Goal: Transaction & Acquisition: Purchase product/service

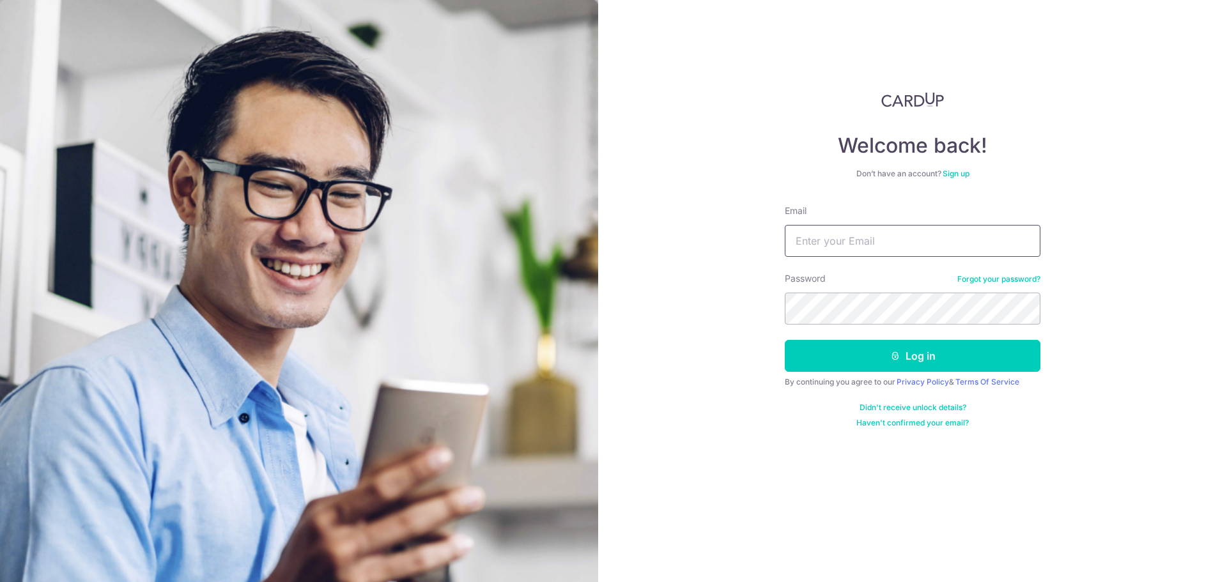
click at [913, 235] on input "Email" at bounding box center [913, 241] width 256 height 32
type input "[EMAIL_ADDRESS][DOMAIN_NAME]"
click at [785, 340] on button "Log in" at bounding box center [913, 356] width 256 height 32
click at [851, 359] on button "Log in" at bounding box center [913, 356] width 256 height 32
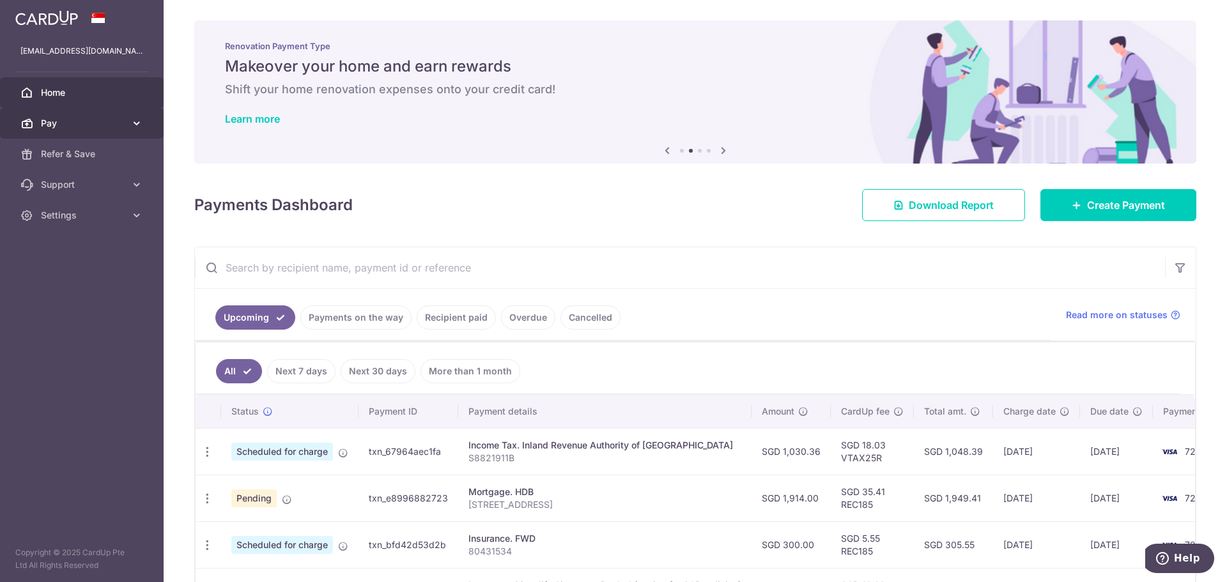
click at [64, 120] on span "Pay" at bounding box center [83, 123] width 84 height 13
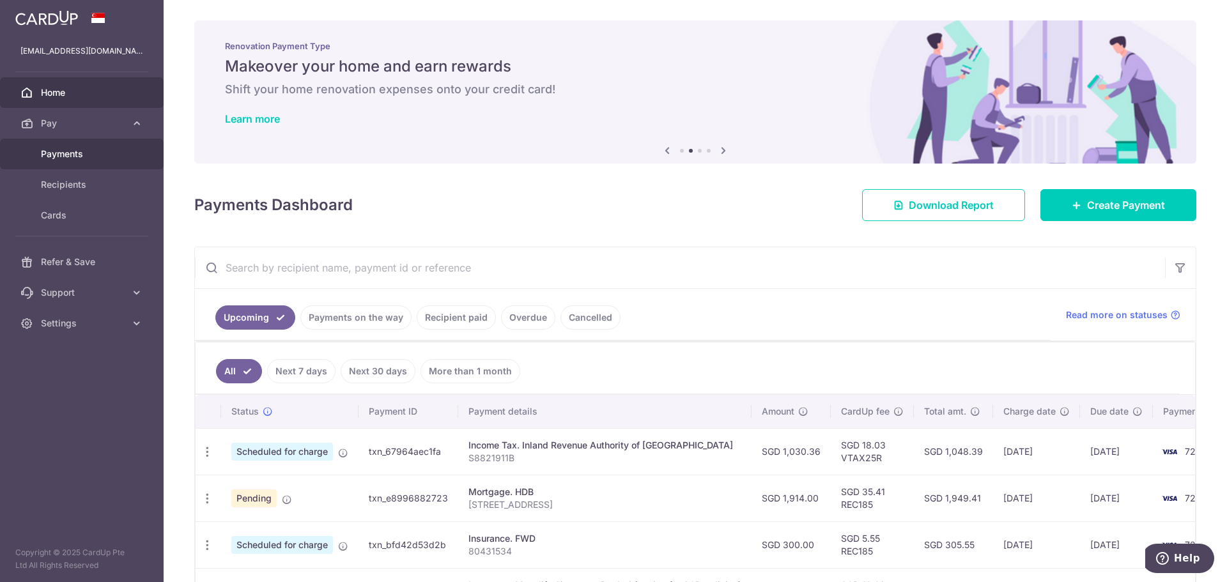
click at [127, 149] on link "Payments" at bounding box center [82, 154] width 164 height 31
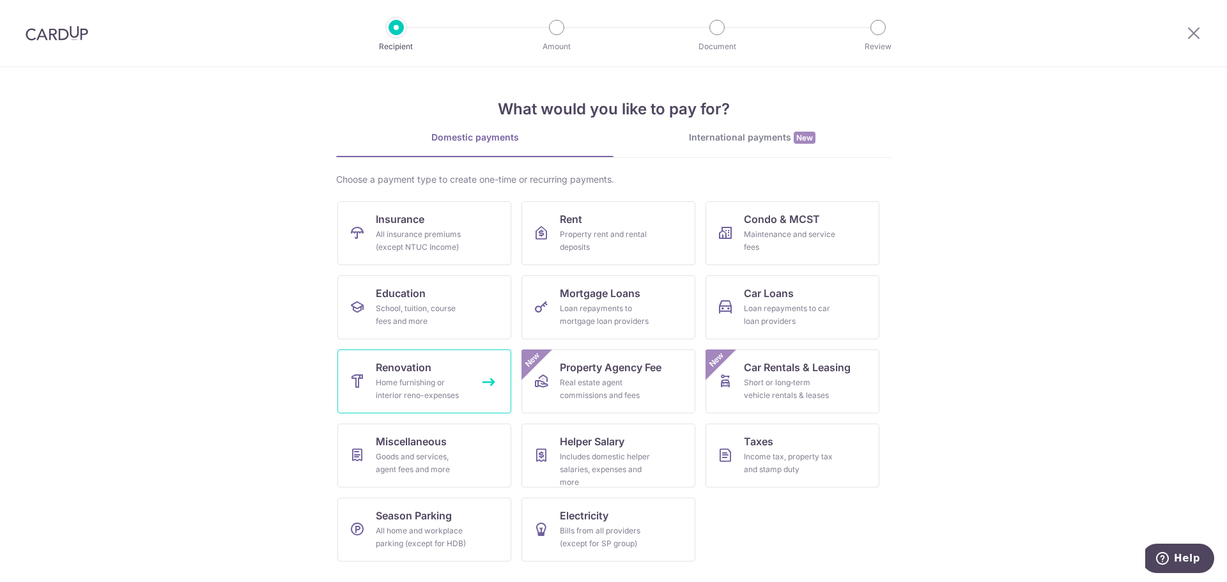
click at [404, 389] on div "Home furnishing or interior reno-expenses" at bounding box center [422, 389] width 92 height 26
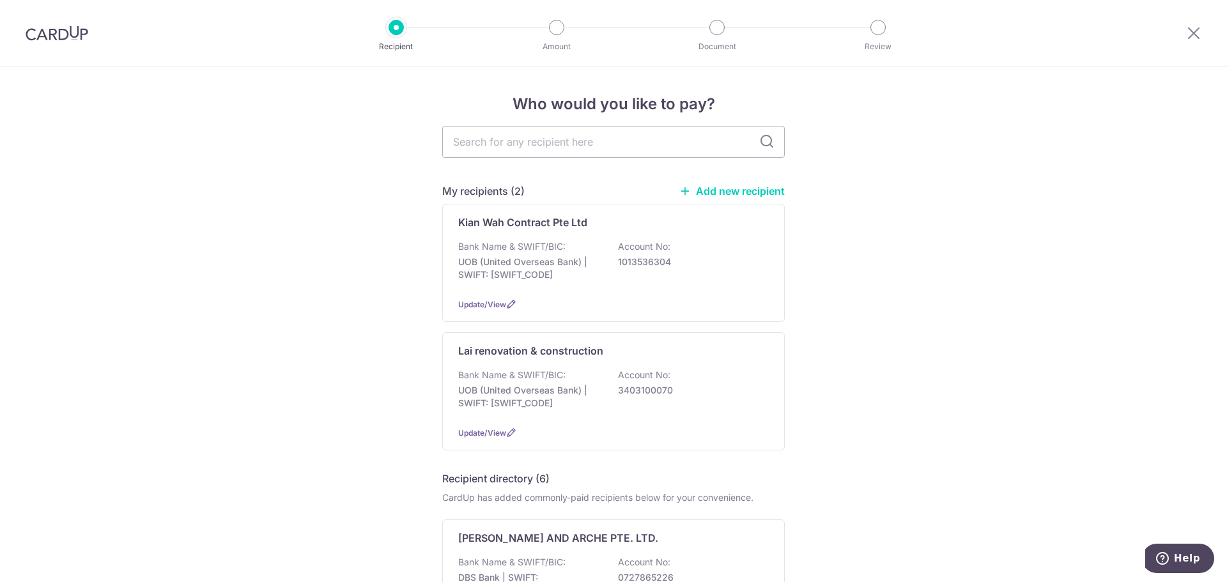
click at [559, 201] on div "My recipients (2) Add new recipient Kian Wah Contract Pte Ltd Bank Name & SWIFT…" at bounding box center [613, 316] width 343 height 267
click at [555, 254] on div "Bank Name & SWIFT/BIC: UOB (United Overseas Bank) | SWIFT: UOVBSGSGXXX Account …" at bounding box center [613, 263] width 311 height 47
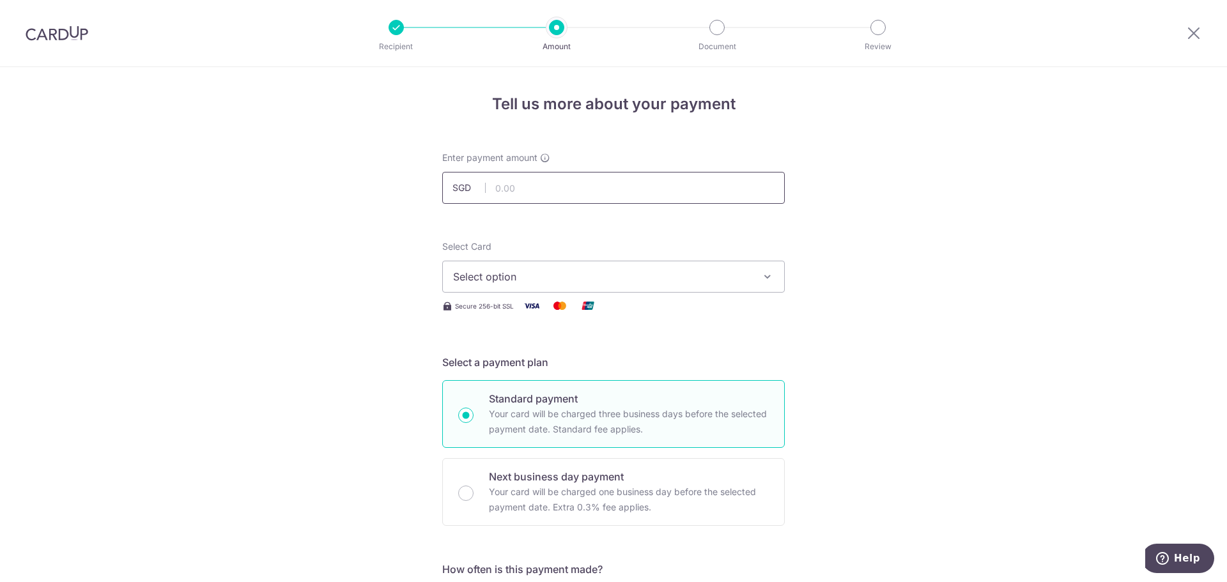
click at [551, 194] on input "text" at bounding box center [613, 188] width 343 height 32
click at [557, 194] on input "text" at bounding box center [613, 188] width 343 height 32
type input "19,200.00"
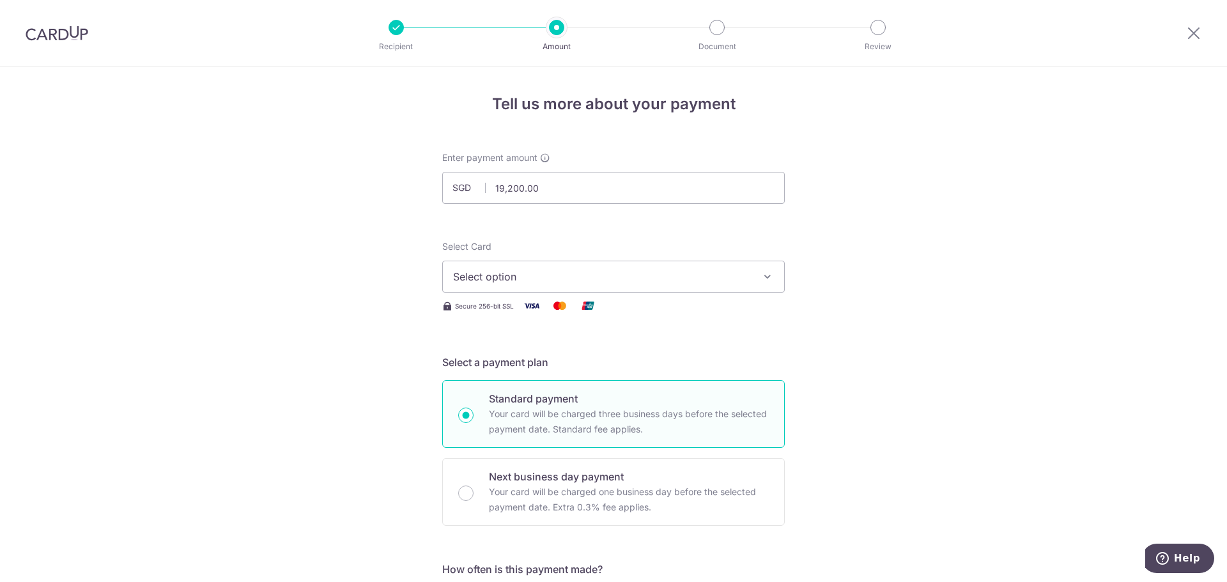
click at [494, 277] on span "Select option" at bounding box center [602, 276] width 298 height 15
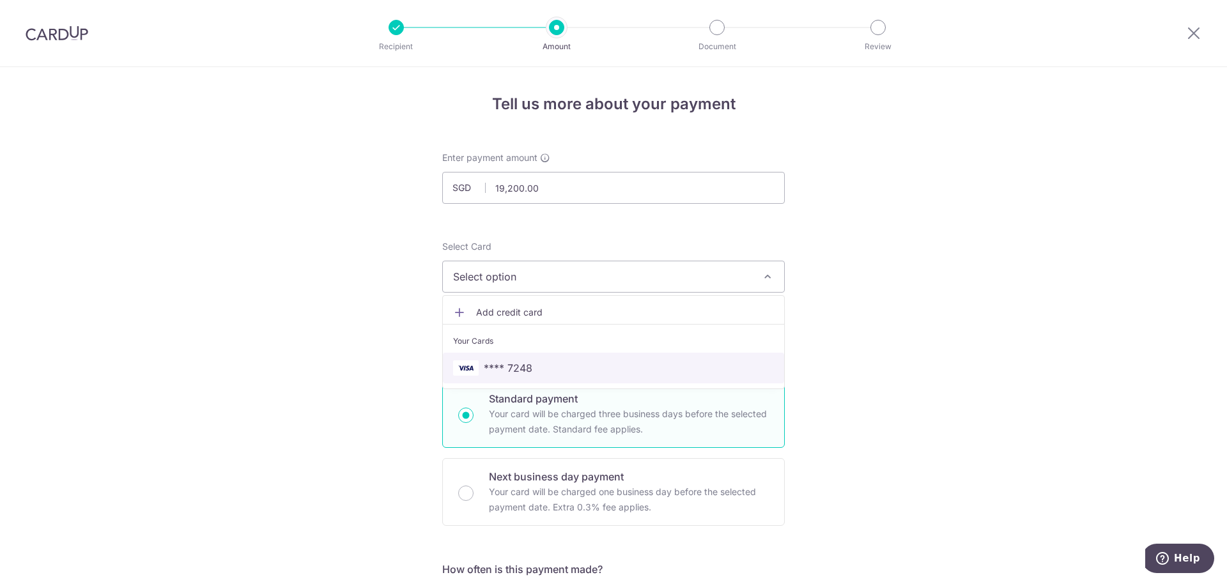
click at [501, 358] on link "**** 7248" at bounding box center [613, 368] width 341 height 31
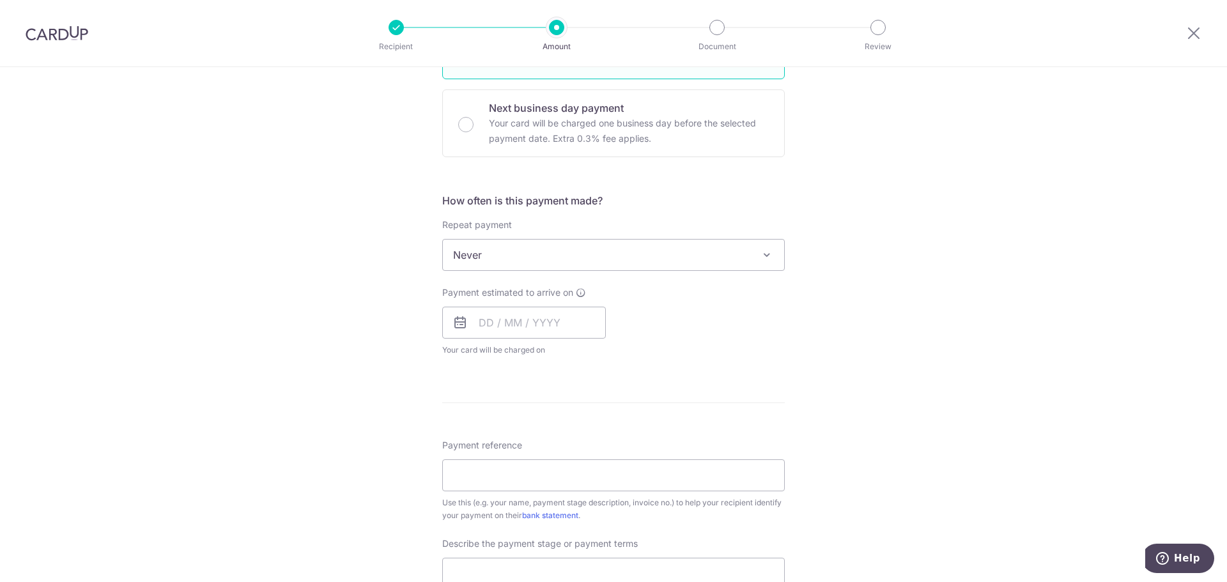
scroll to position [384, 0]
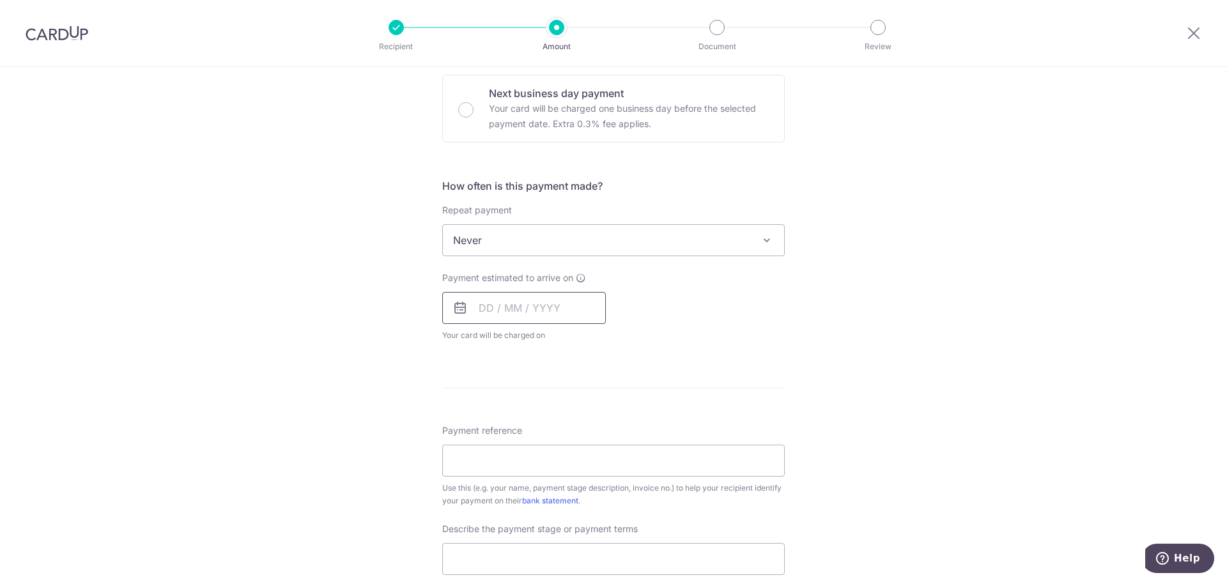
click at [504, 314] on input "text" at bounding box center [524, 308] width 164 height 32
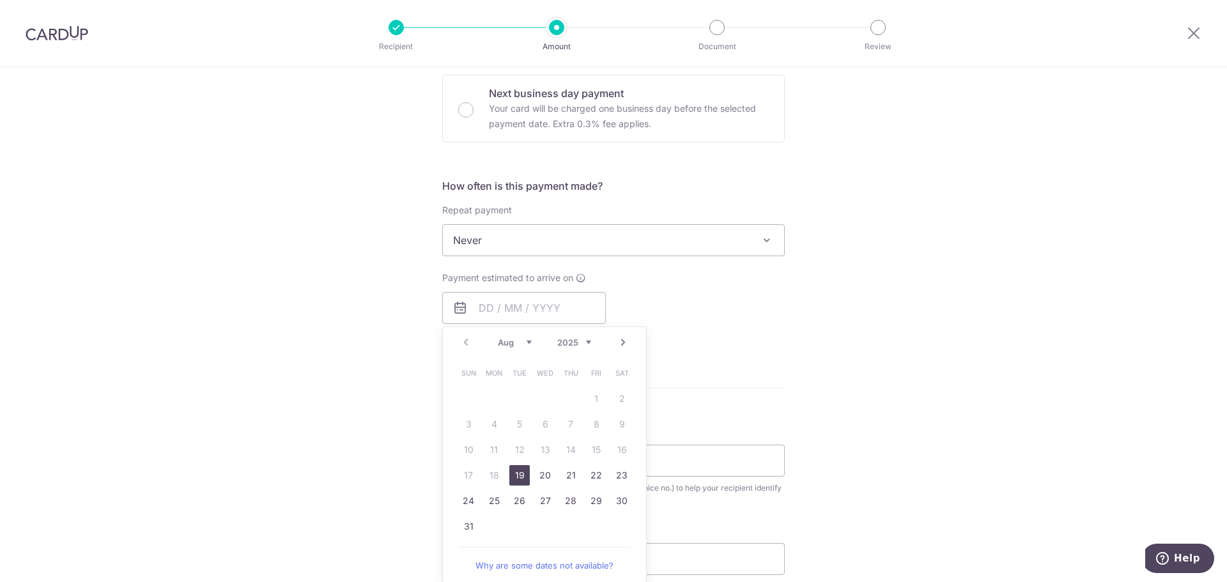
click at [513, 474] on link "19" at bounding box center [519, 475] width 20 height 20
type input "19/08/2025"
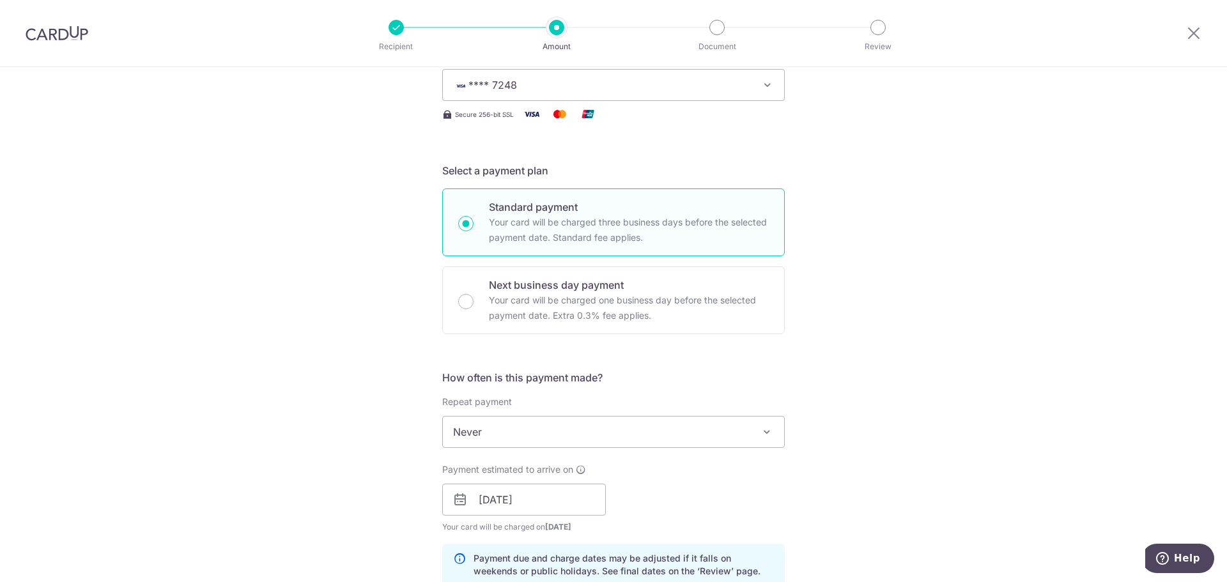
scroll to position [511, 0]
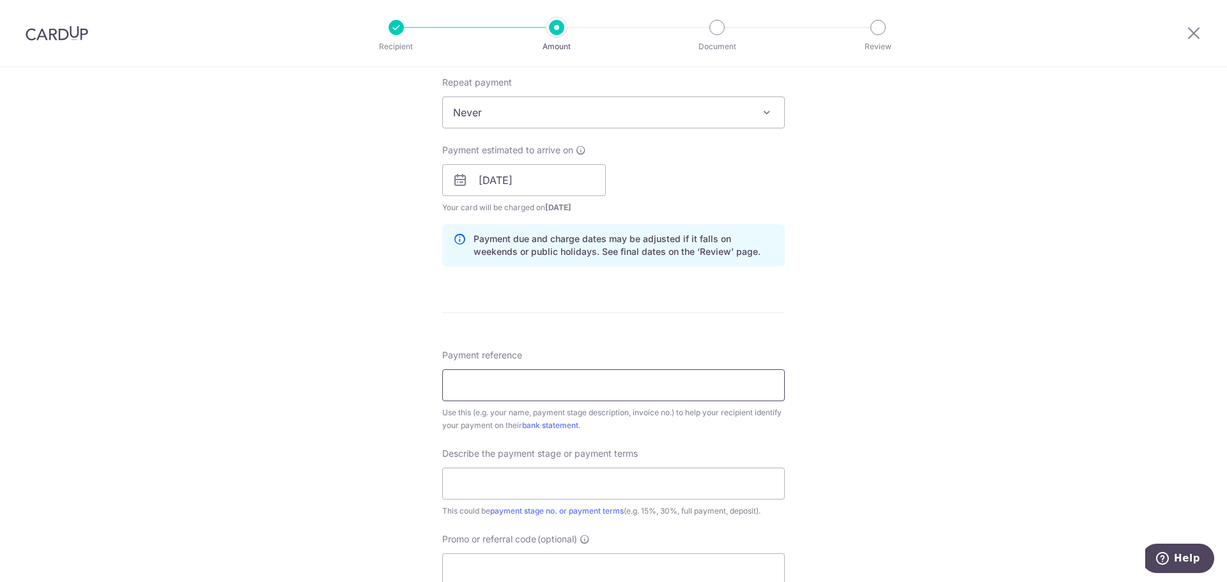
click at [479, 374] on input "Payment reference" at bounding box center [613, 385] width 343 height 32
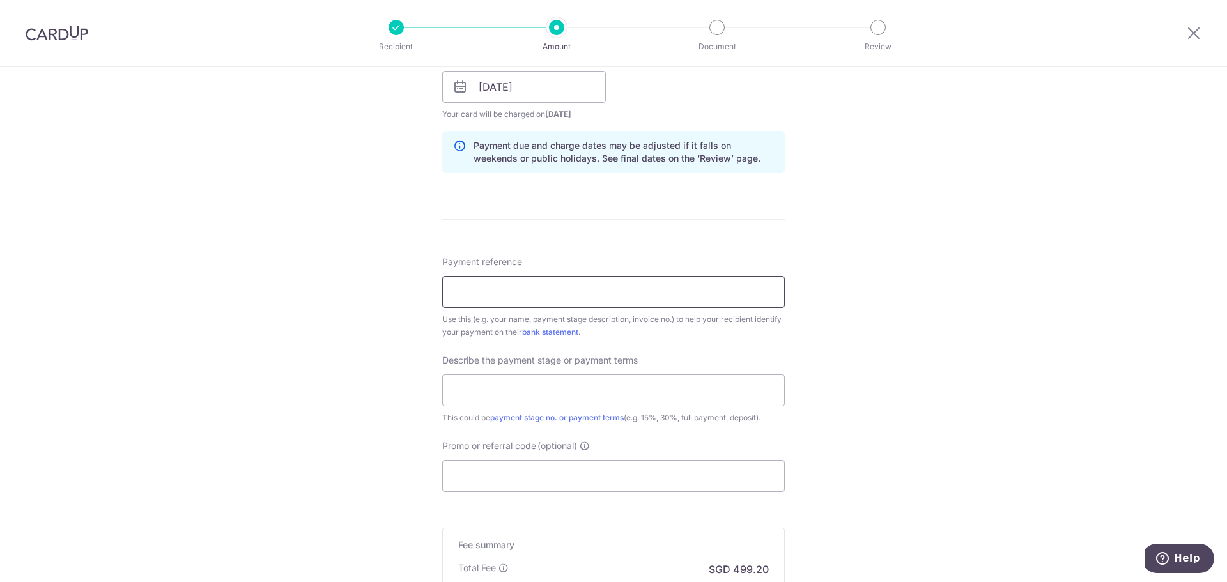
scroll to position [703, 0]
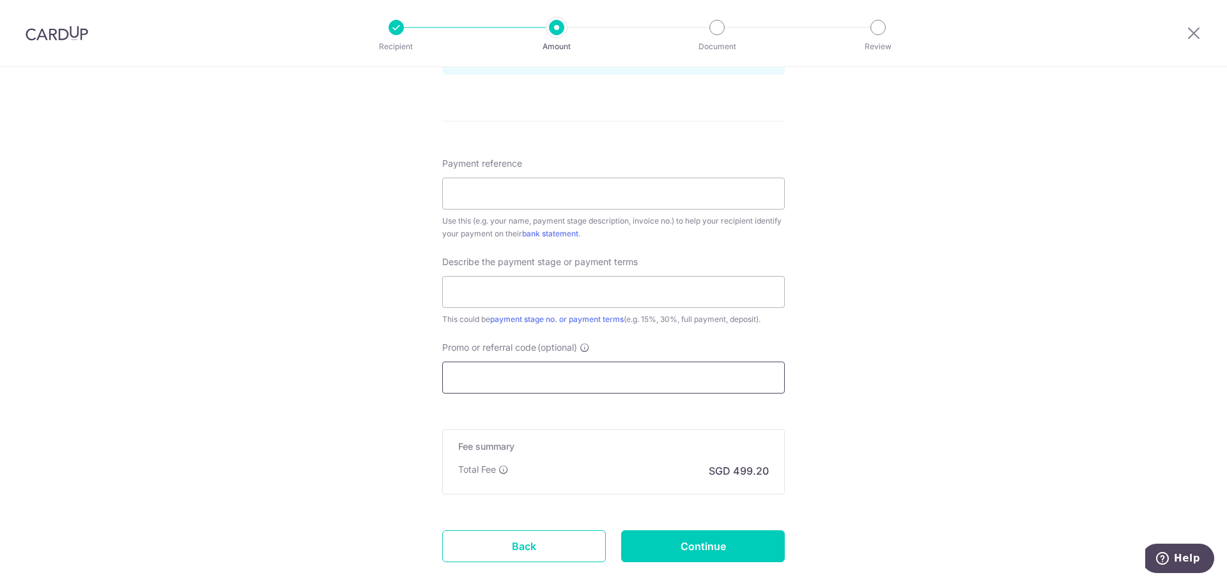
click at [459, 378] on input "Promo or referral code (optional)" at bounding box center [613, 378] width 343 height 32
paste input "RENO25ONE"
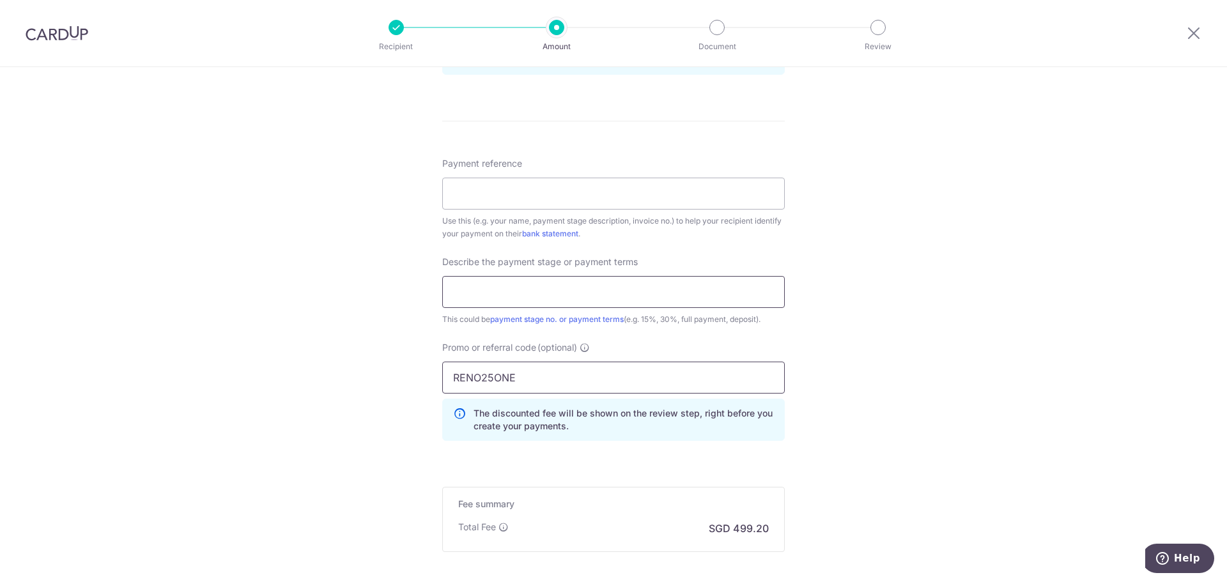
type input "RENO25ONE"
click at [479, 302] on input "text" at bounding box center [613, 292] width 343 height 32
click at [306, 260] on div "Tell us more about your payment Enter payment amount SGD 19,200.00 19200.00 Sel…" at bounding box center [613, 40] width 1227 height 1352
click at [520, 190] on input "Payment reference" at bounding box center [613, 194] width 343 height 32
paste input "NV5947"
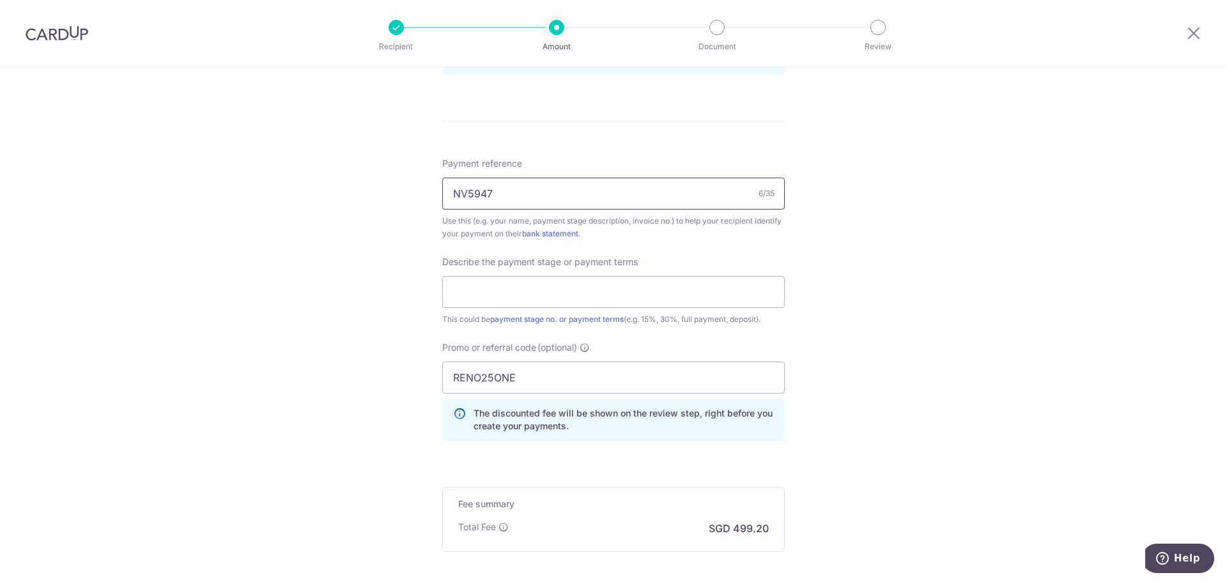
click at [458, 194] on input "NV5947" at bounding box center [613, 194] width 343 height 32
click at [449, 189] on input "NV5947" at bounding box center [613, 194] width 343 height 32
type input "INV5947"
click at [381, 421] on div "Tell us more about your payment Enter payment amount SGD 19,200.00 19200.00 Sel…" at bounding box center [613, 40] width 1227 height 1352
click at [515, 302] on input "text" at bounding box center [613, 292] width 343 height 32
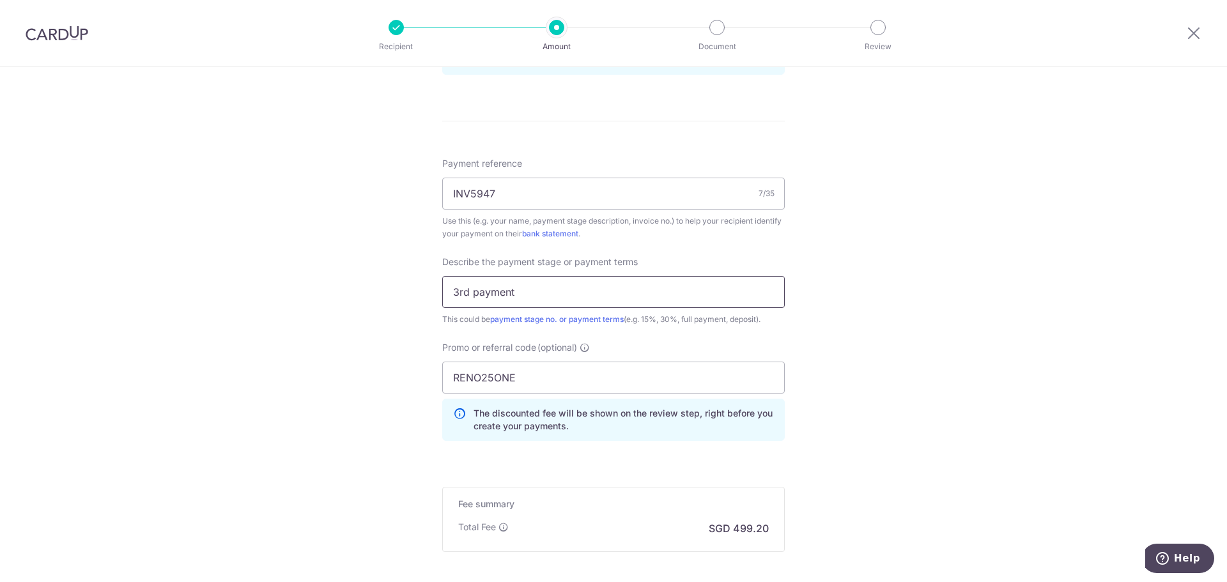
type input "3rd payment"
click at [300, 366] on div "Tell us more about your payment Enter payment amount SGD 19,200.00 19200.00 Sel…" at bounding box center [613, 40] width 1227 height 1352
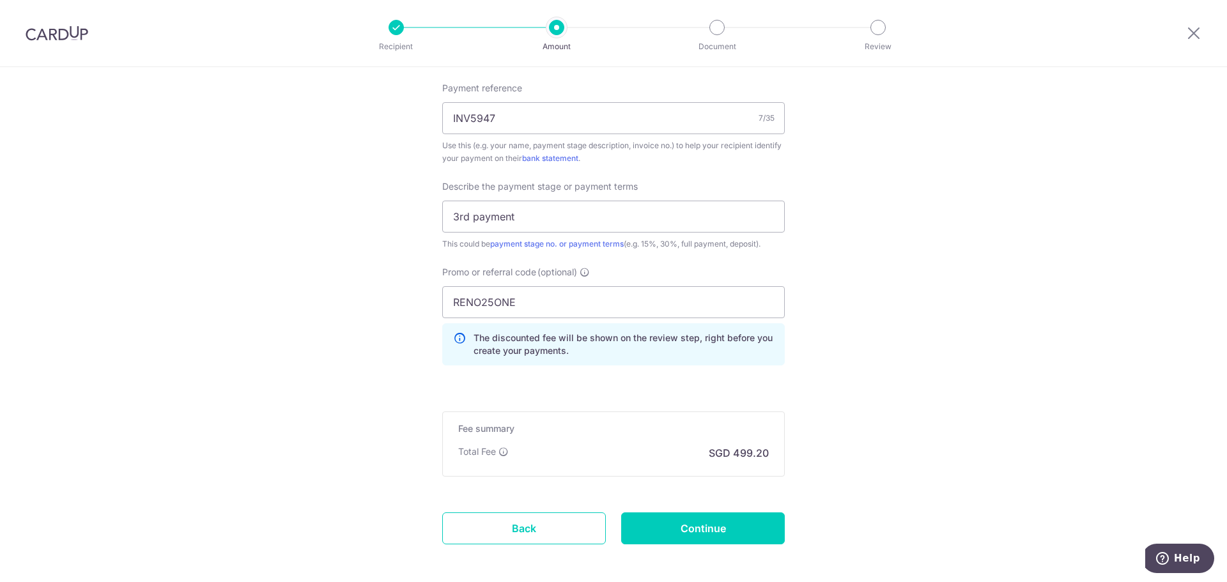
scroll to position [837, 0]
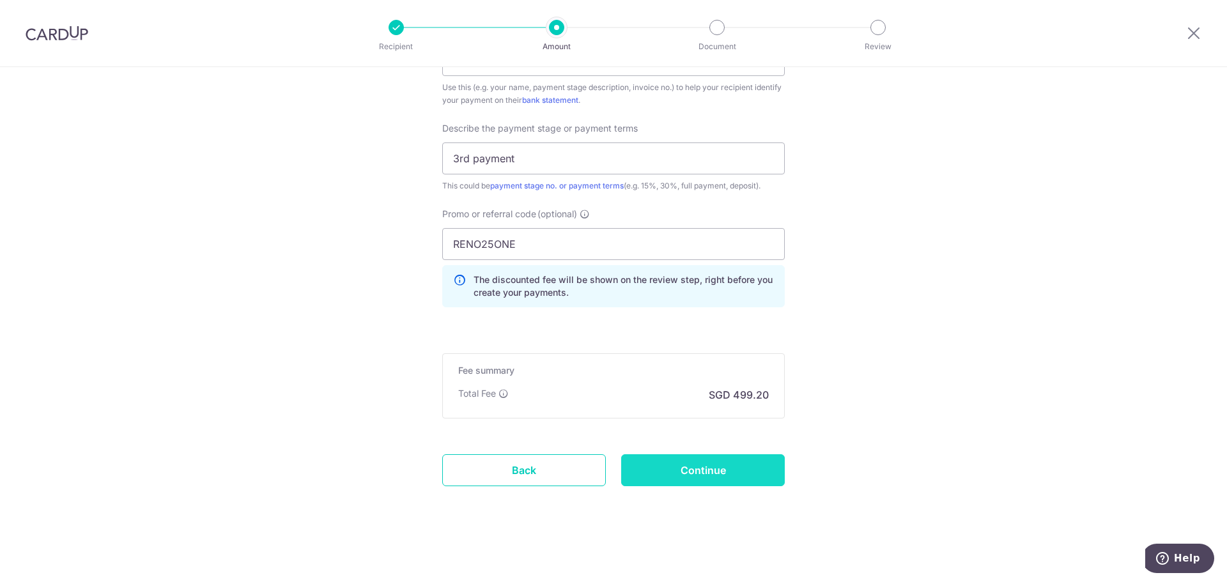
click at [690, 470] on input "Continue" at bounding box center [703, 470] width 164 height 32
type input "Create Schedule"
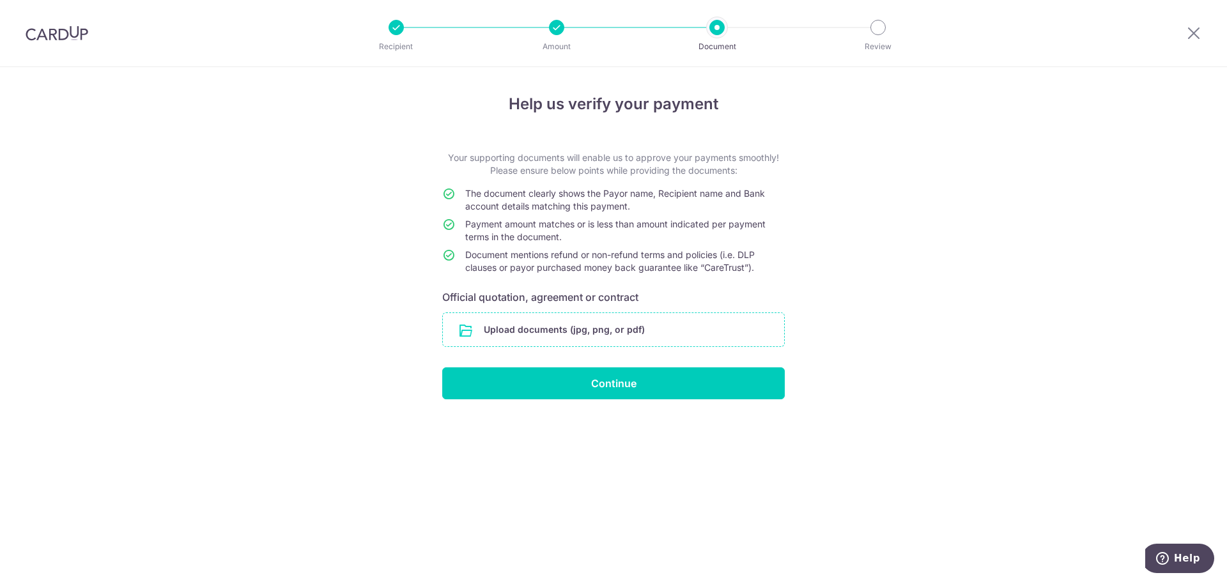
click at [486, 331] on input "file" at bounding box center [613, 329] width 341 height 33
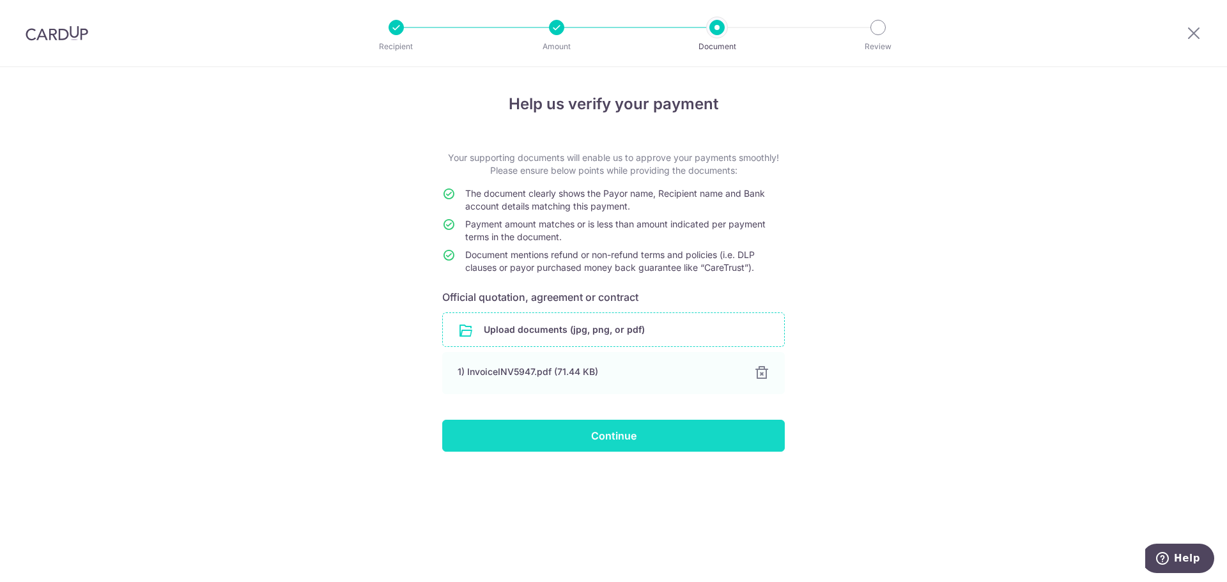
click at [605, 424] on input "Continue" at bounding box center [613, 436] width 343 height 32
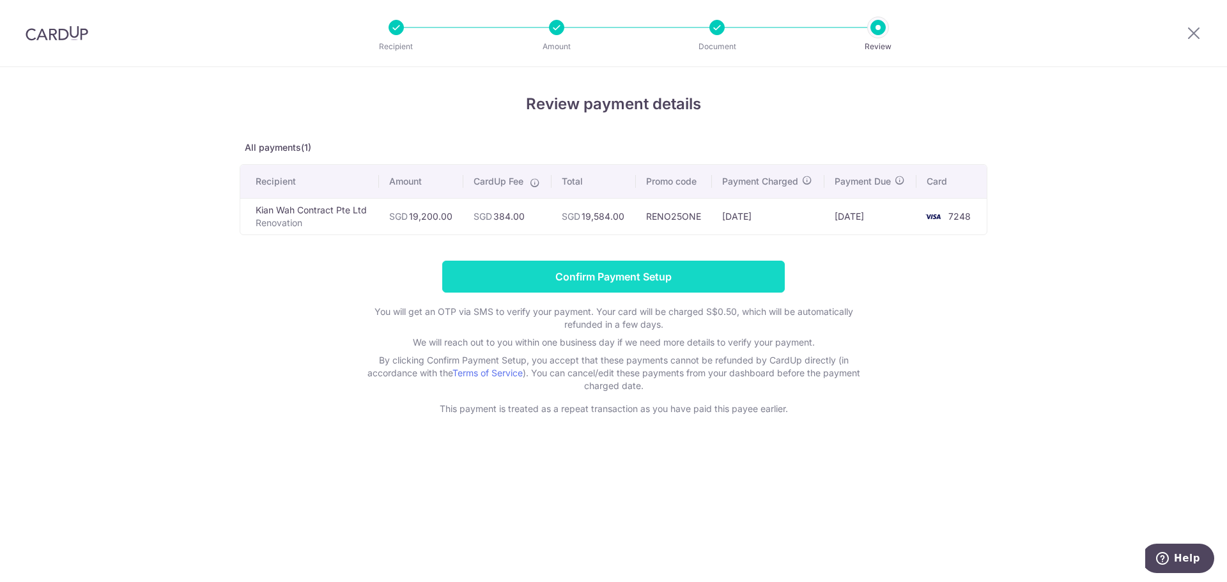
click at [483, 281] on input "Confirm Payment Setup" at bounding box center [613, 277] width 343 height 32
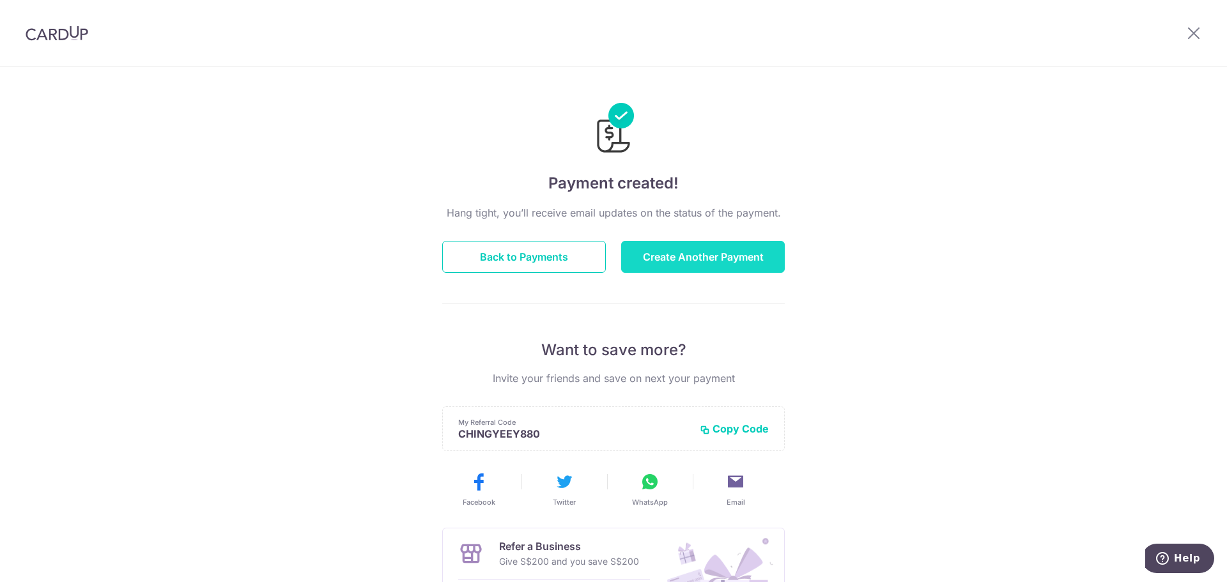
click at [672, 256] on button "Create Another Payment" at bounding box center [703, 257] width 164 height 32
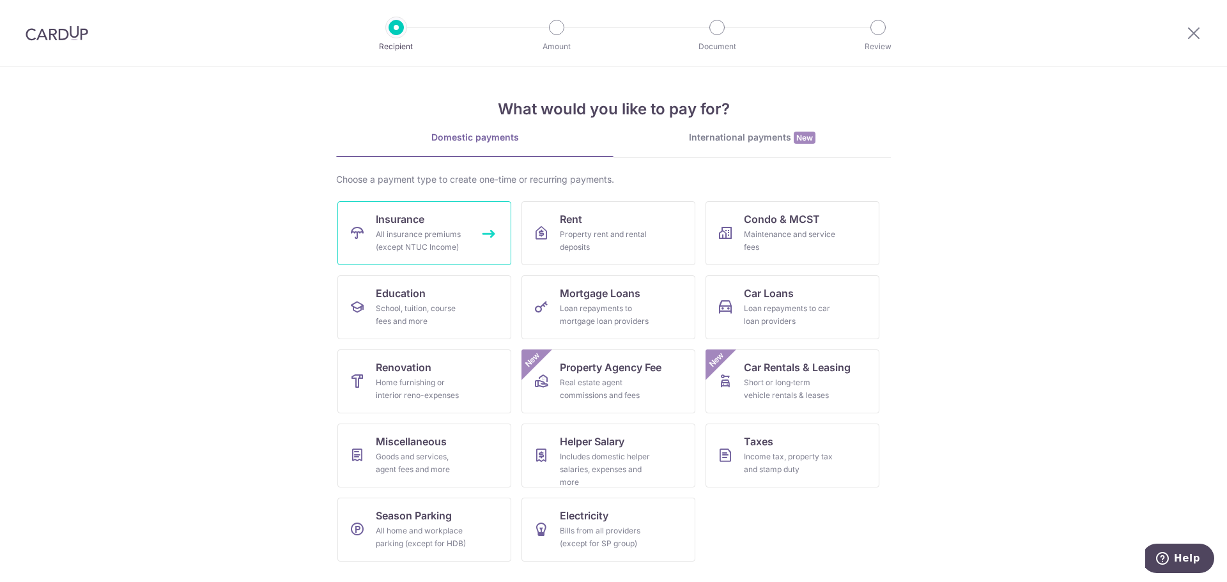
click at [400, 224] on span "Insurance" at bounding box center [400, 219] width 49 height 15
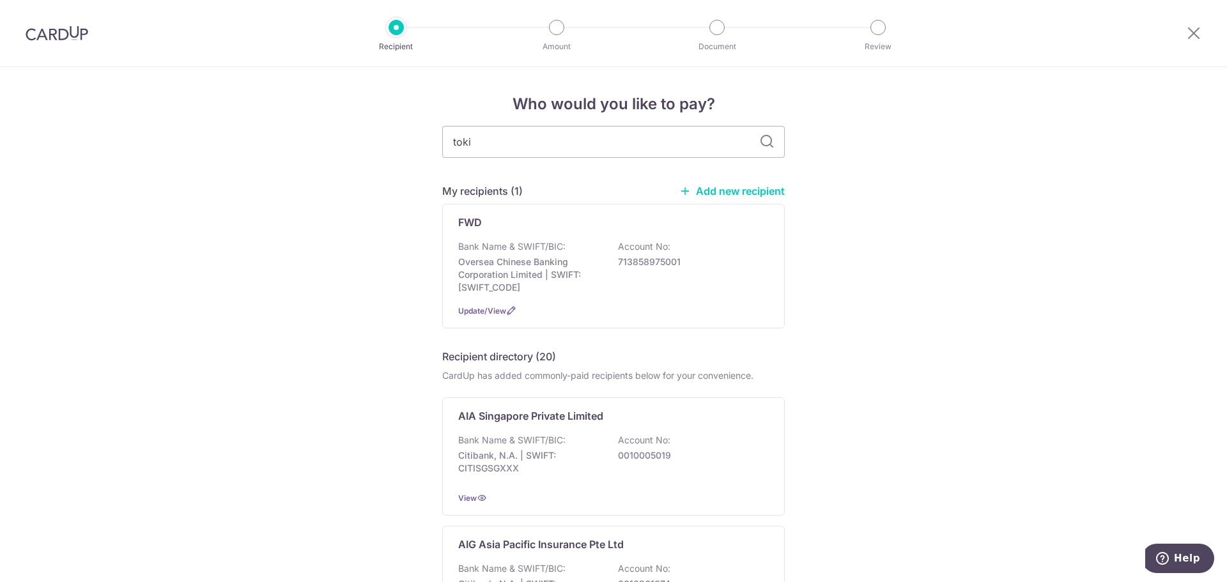
type input "[GEOGRAPHIC_DATA]"
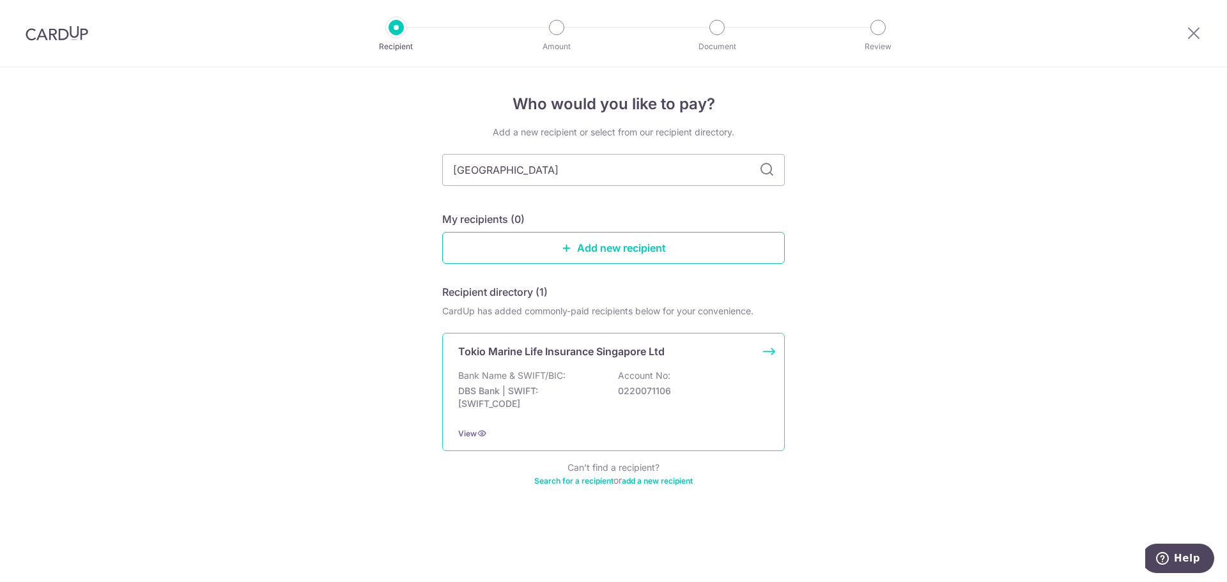
click at [489, 384] on div "Bank Name & SWIFT/BIC: DBS Bank | SWIFT: [SWIFT_CODE] Account No: 0220071106" at bounding box center [613, 392] width 311 height 47
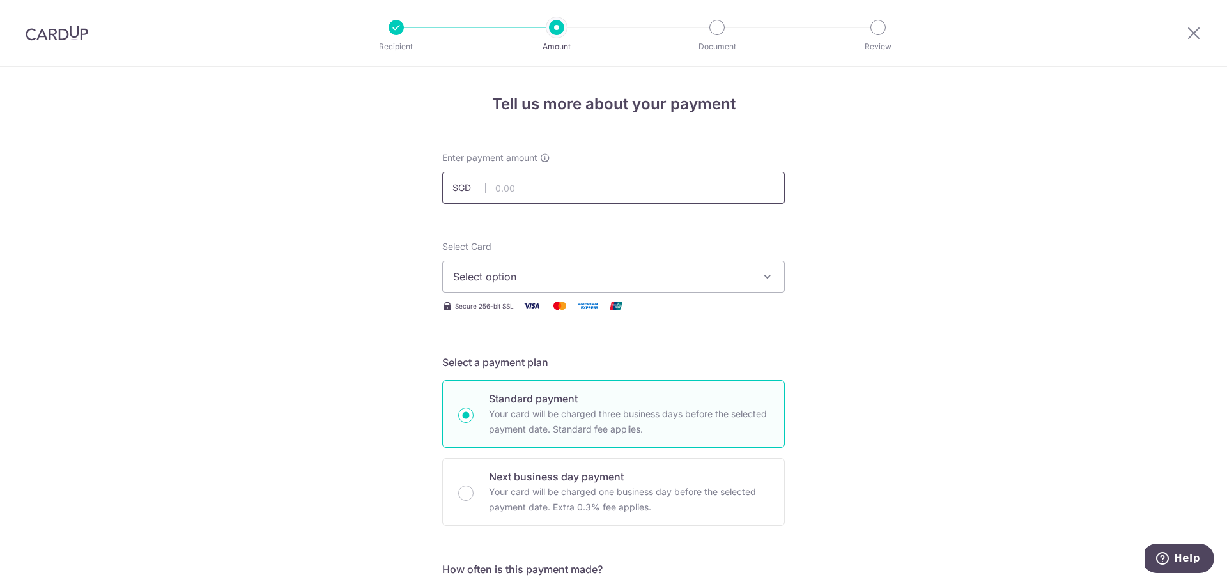
click at [543, 198] on input "text" at bounding box center [613, 188] width 343 height 32
type input "3,000.00"
click at [442, 279] on button "Select option" at bounding box center [613, 277] width 343 height 32
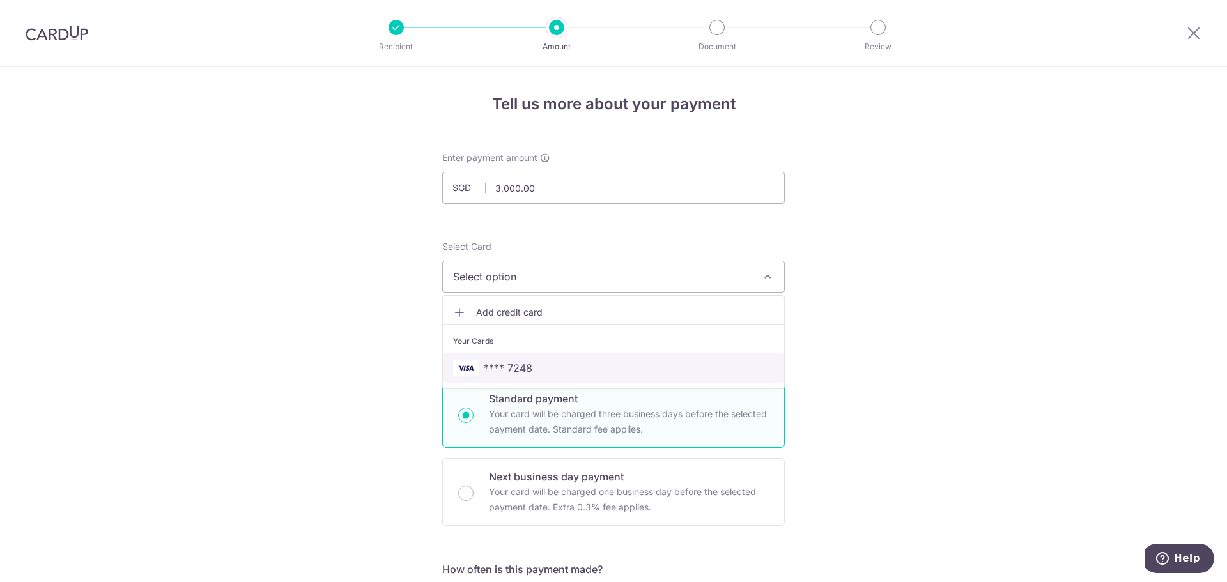
click at [477, 361] on span "**** 7248" at bounding box center [613, 368] width 321 height 15
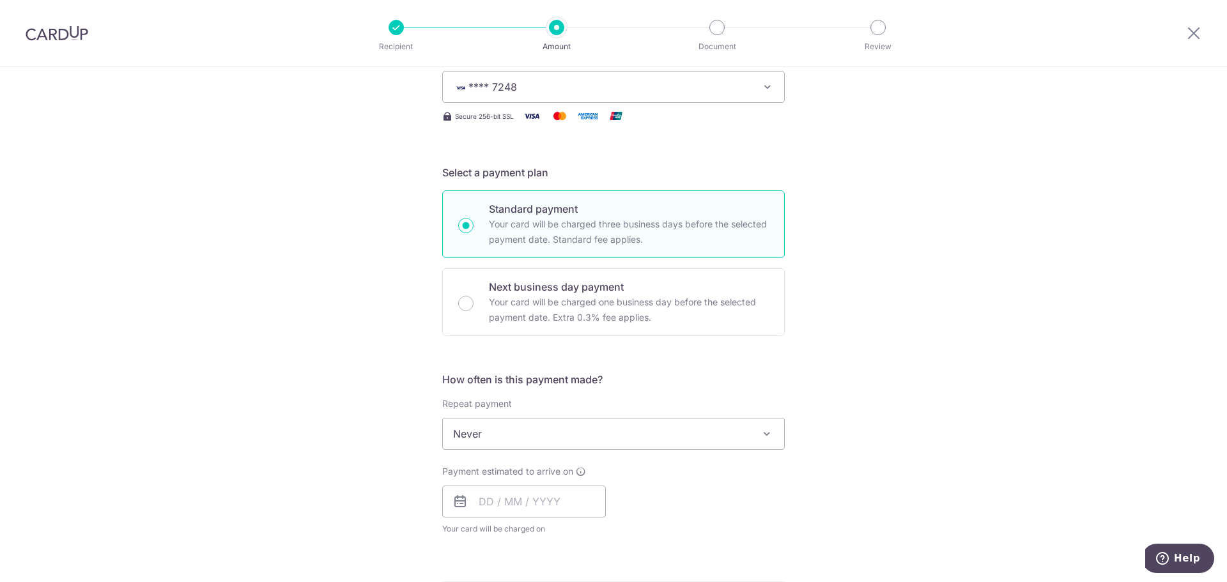
scroll to position [192, 0]
click at [483, 429] on span "Never" at bounding box center [613, 432] width 341 height 31
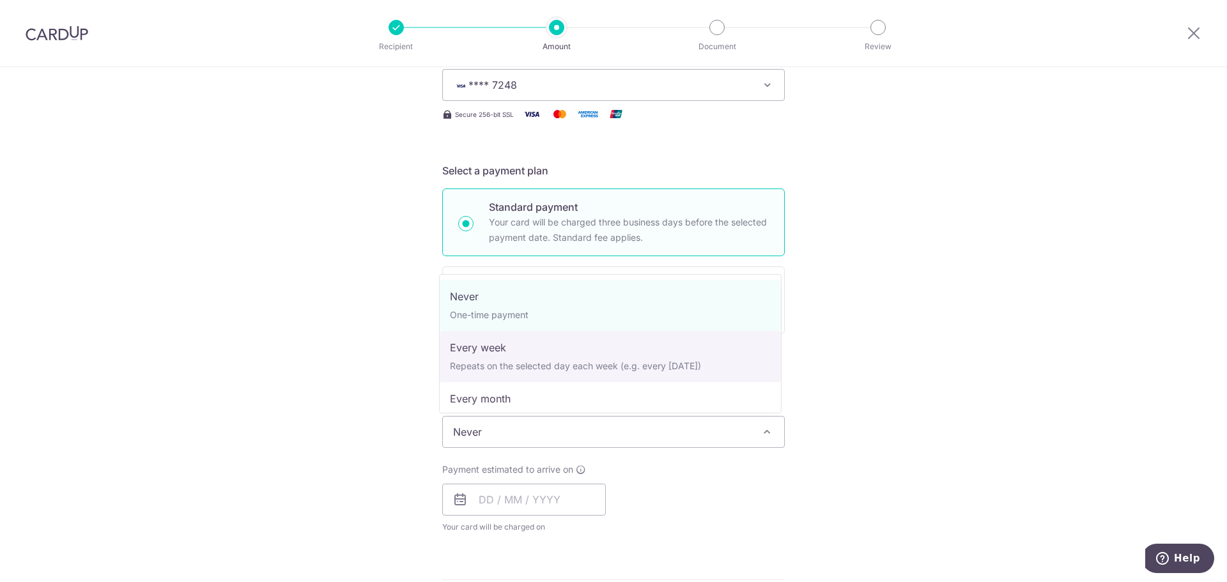
click at [488, 415] on div "Repeat payment Never Every week Every month Every quarter Every half a year Eve…" at bounding box center [613, 422] width 343 height 52
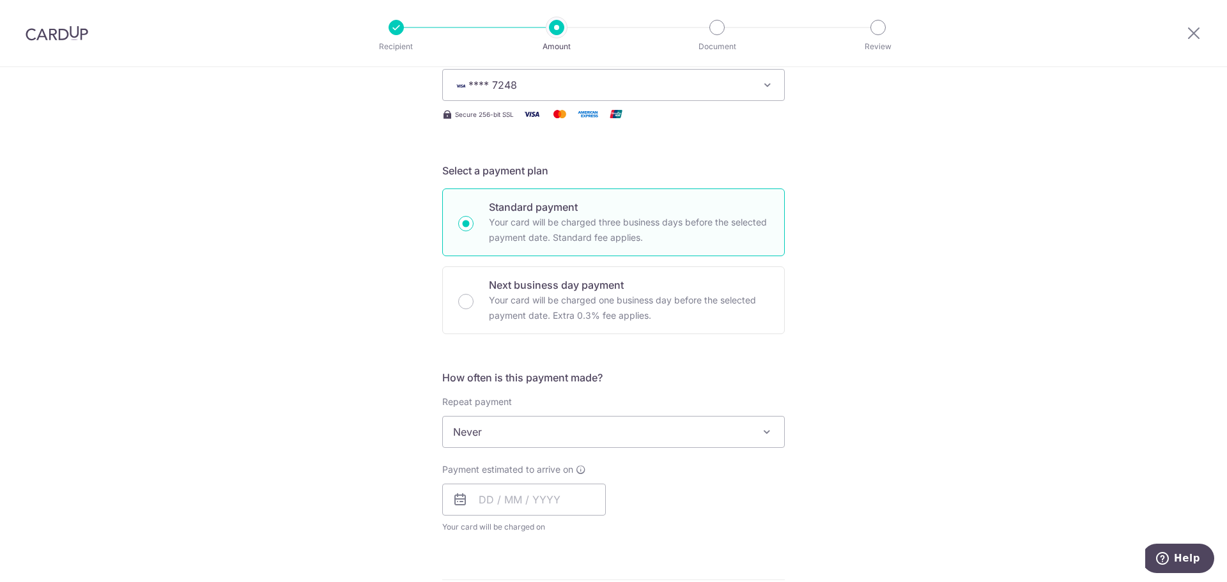
click at [486, 398] on label "Repeat payment" at bounding box center [477, 402] width 70 height 13
click at [490, 424] on span "Never" at bounding box center [613, 432] width 341 height 31
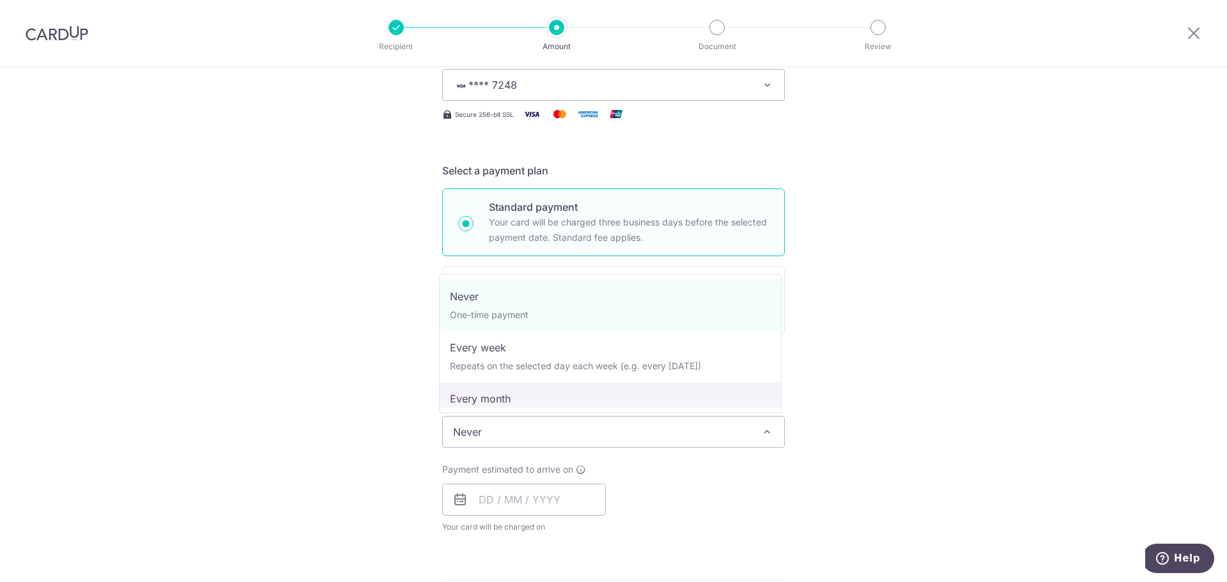
select select "3"
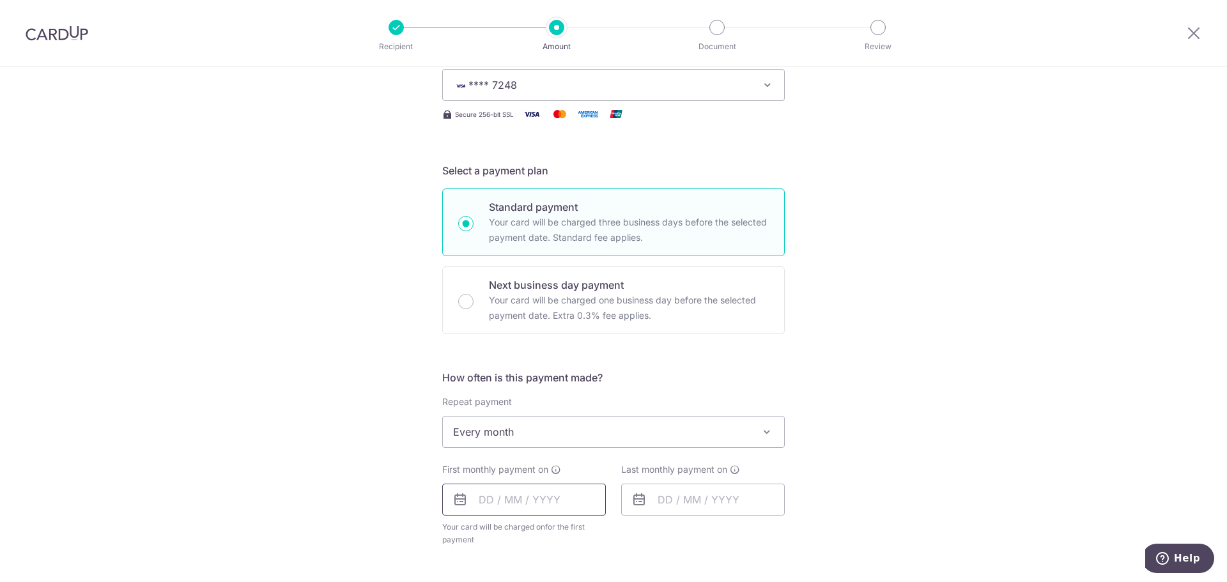
click at [503, 504] on input "text" at bounding box center [524, 500] width 164 height 32
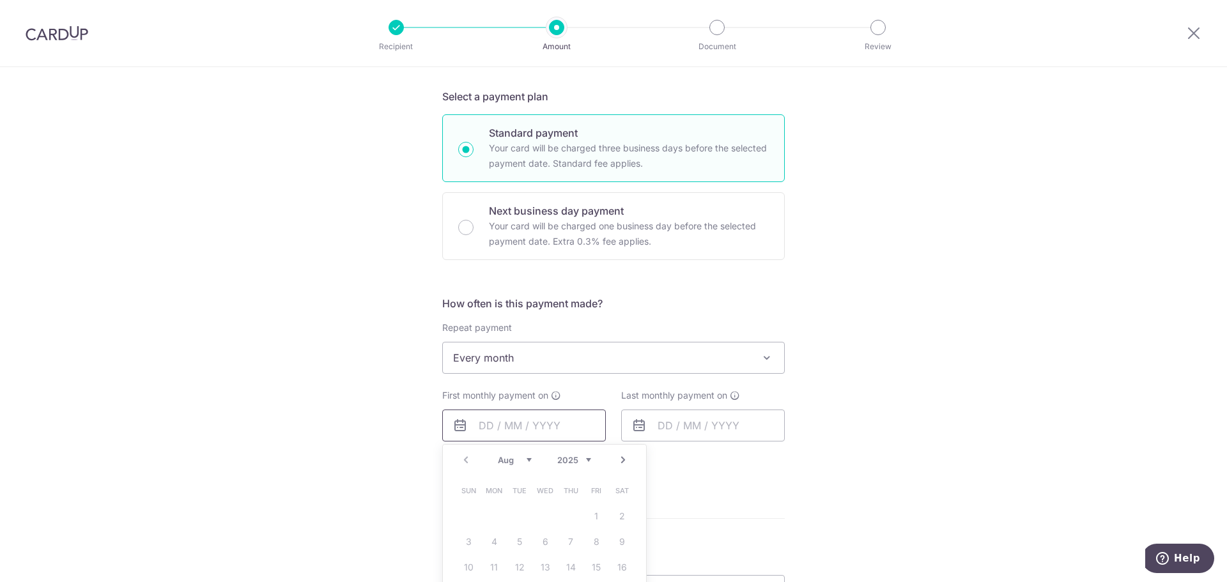
scroll to position [384, 0]
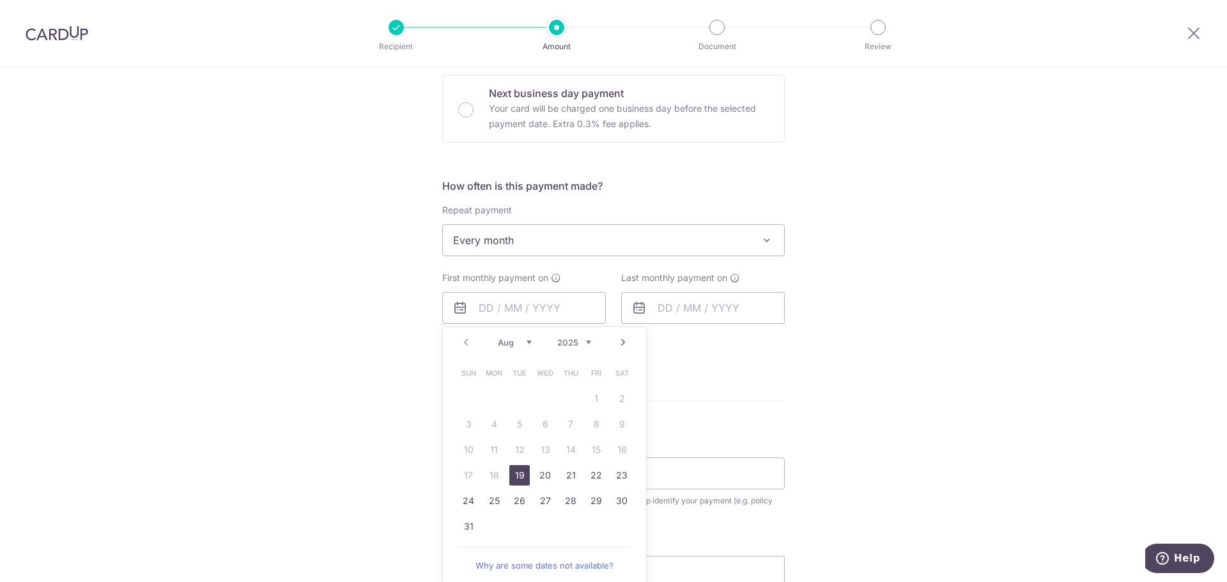
click at [517, 481] on link "19" at bounding box center [519, 475] width 20 height 20
type input "[DATE]"
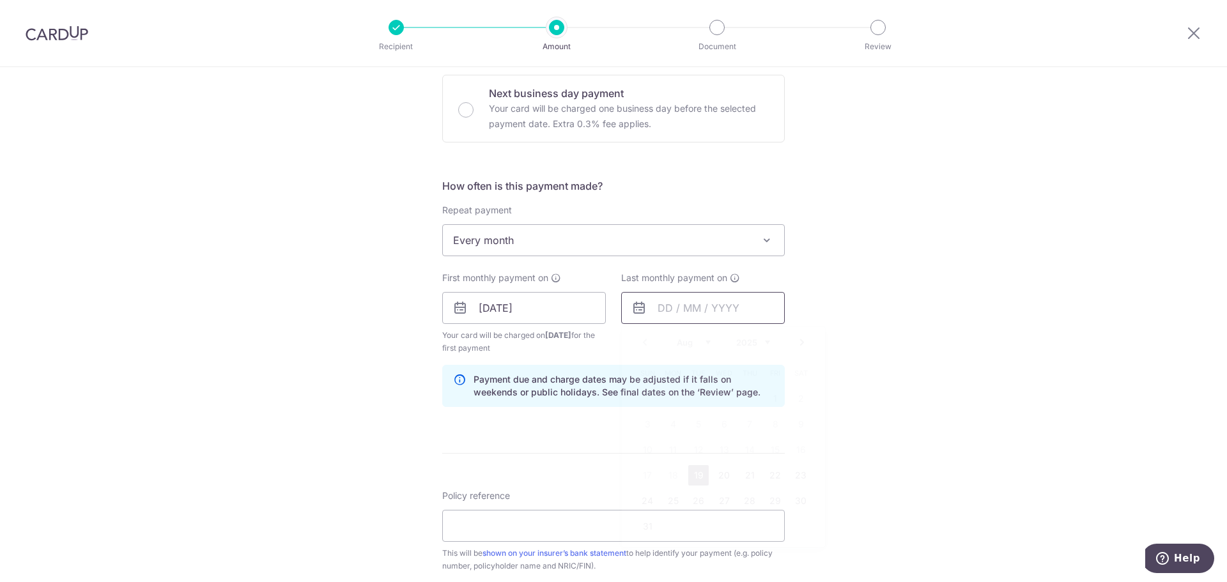
click at [669, 308] on input "text" at bounding box center [703, 308] width 164 height 32
click at [699, 346] on select "Aug Sep Oct Nov Dec" at bounding box center [694, 343] width 34 height 10
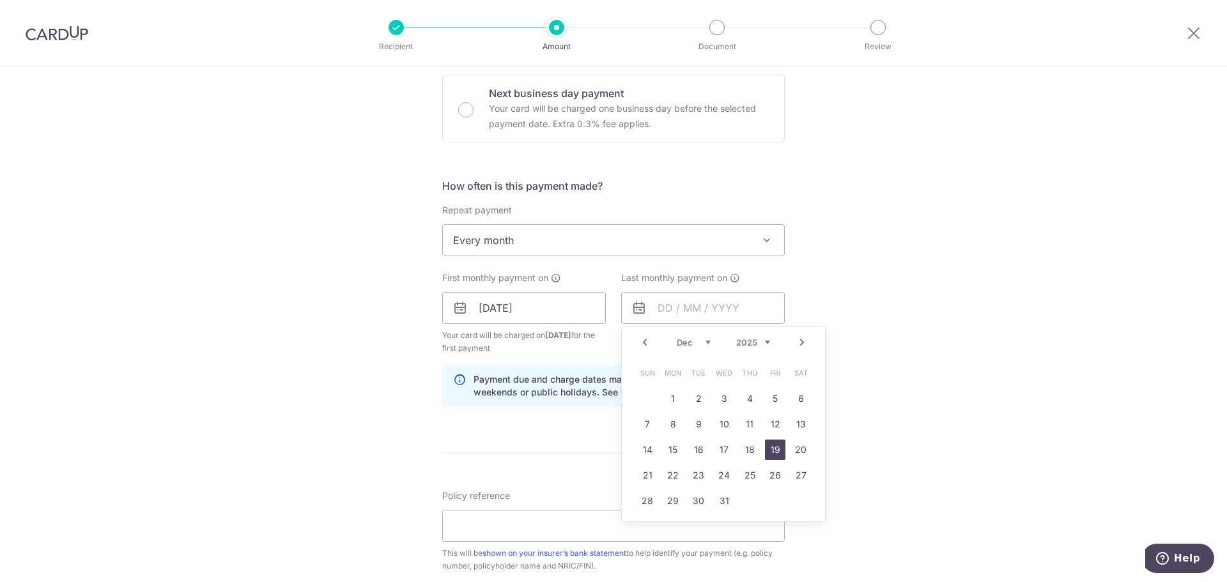
click at [767, 451] on link "19" at bounding box center [775, 450] width 20 height 20
type input "19/12/2025"
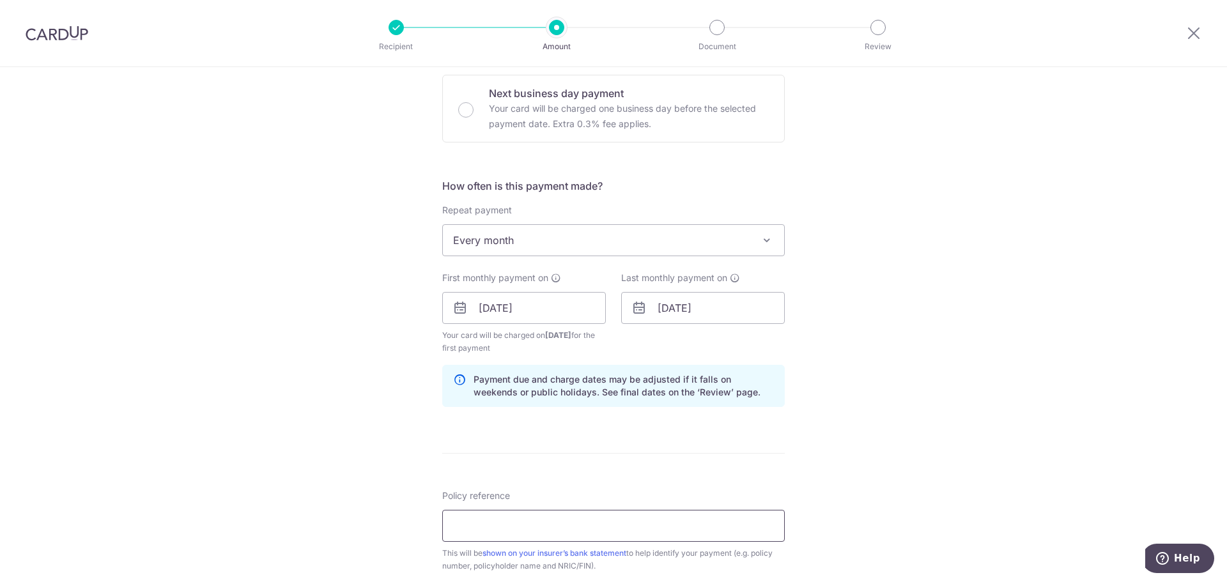
click at [470, 519] on input "Policy reference" at bounding box center [613, 526] width 343 height 32
click at [1116, 214] on div "Tell us more about your payment Enter payment amount SGD 3,000.00 3000.00 Selec…" at bounding box center [613, 295] width 1227 height 1222
click at [550, 520] on input "Policy reference" at bounding box center [613, 526] width 343 height 32
paste input "E0157070"
click at [454, 525] on input "E0157070" at bounding box center [613, 526] width 343 height 32
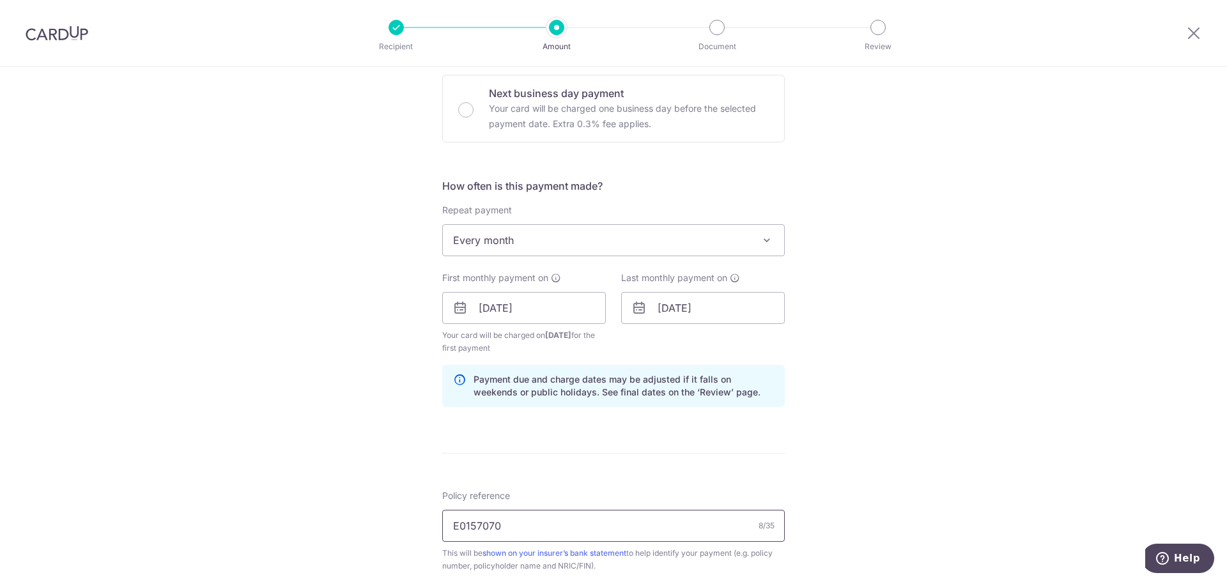
type input "E0157070"
click at [856, 451] on div "Tell us more about your payment Enter payment amount SGD 3,000.00 3000.00 Selec…" at bounding box center [613, 295] width 1227 height 1222
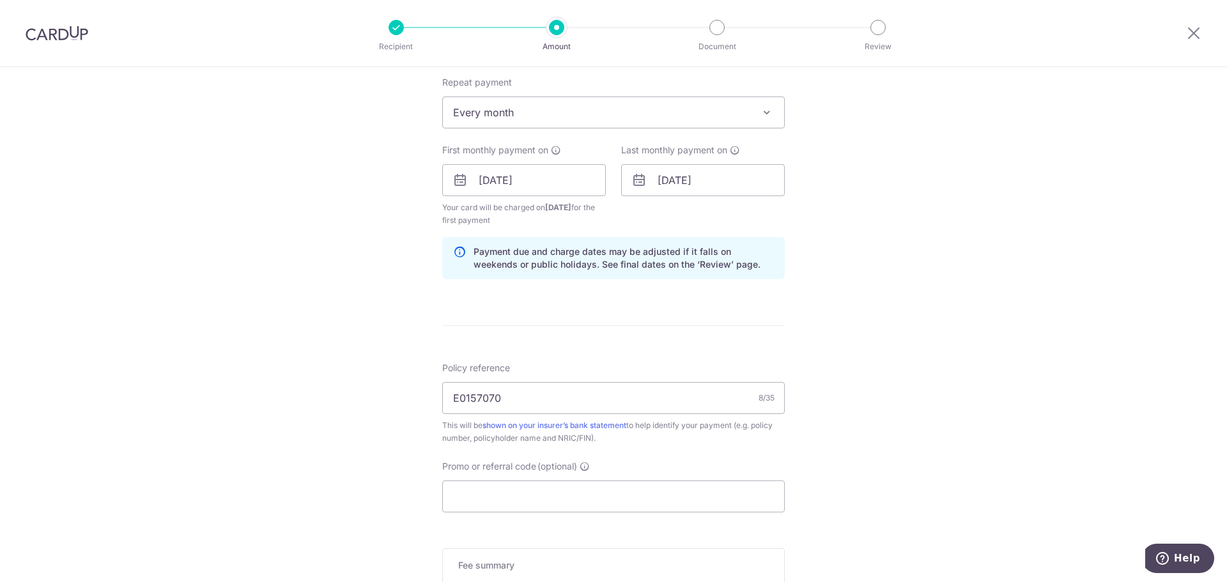
scroll to position [639, 0]
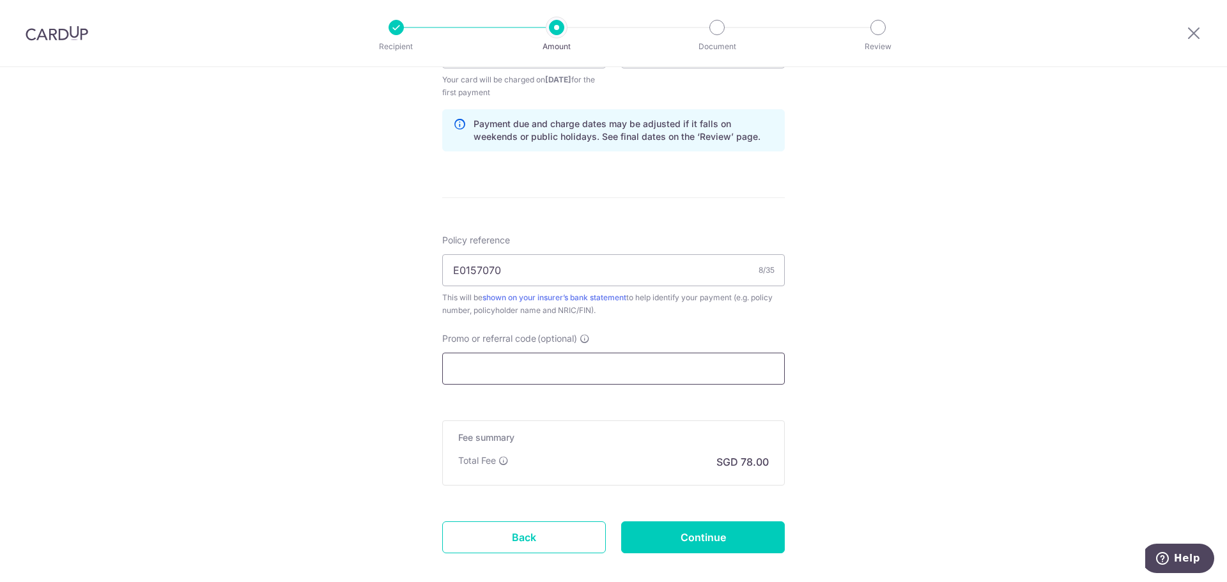
click at [721, 375] on input "Promo or referral code (optional)" at bounding box center [613, 369] width 343 height 32
paste input "OFF225"
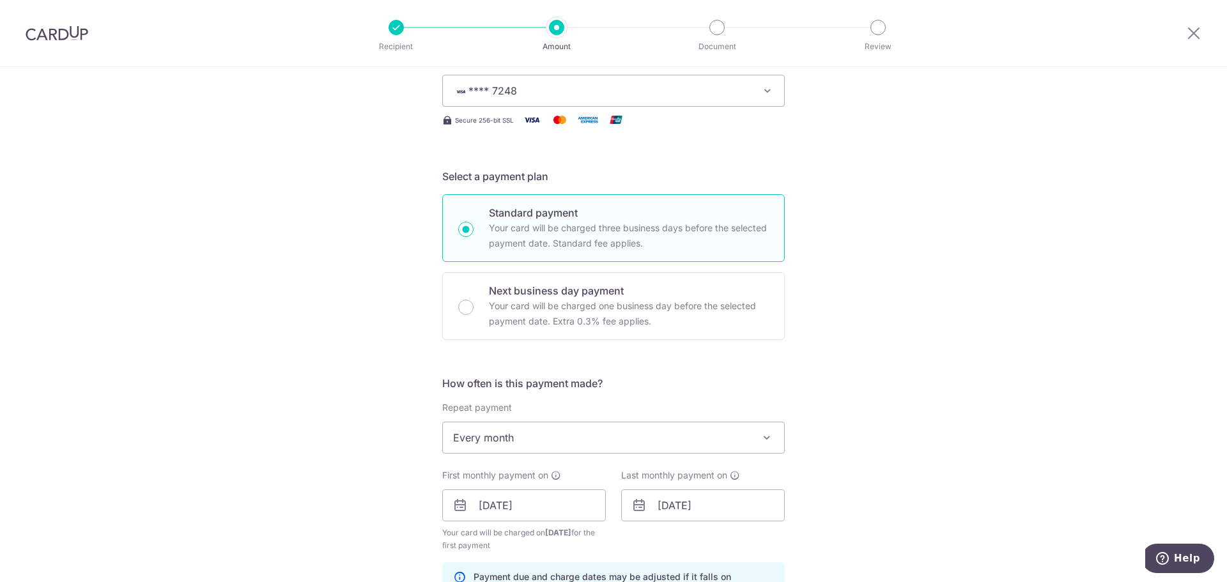
scroll to position [0, 0]
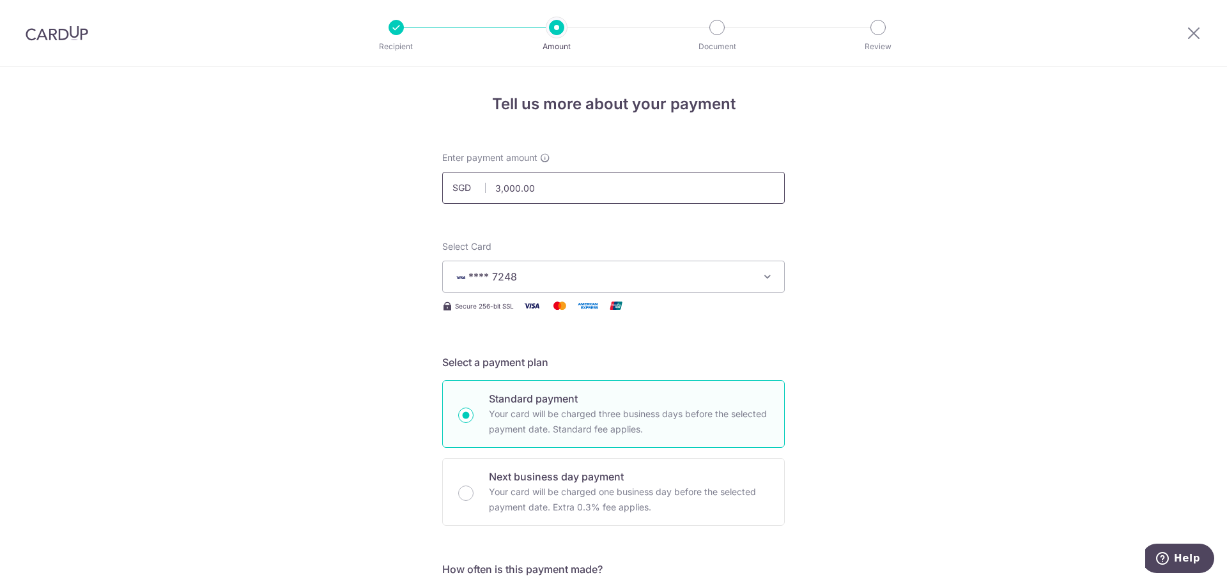
type input "OFF225"
click at [495, 189] on input "3,000.00" at bounding box center [613, 188] width 343 height 32
click at [499, 190] on input "3,000.00" at bounding box center [613, 188] width 343 height 32
type input "6,000.00"
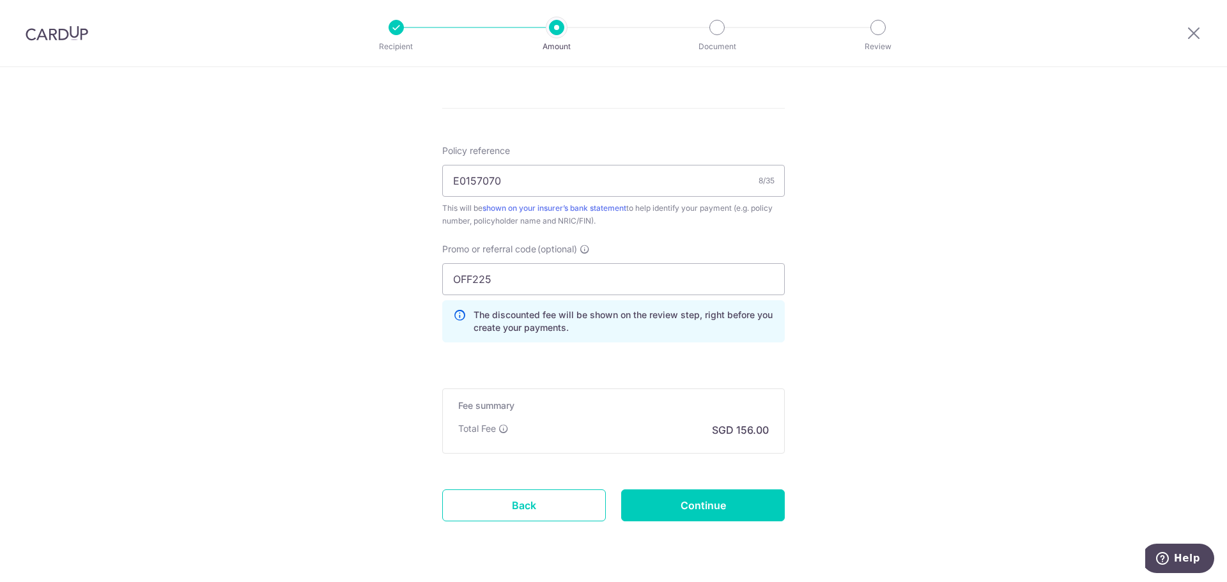
scroll to position [764, 0]
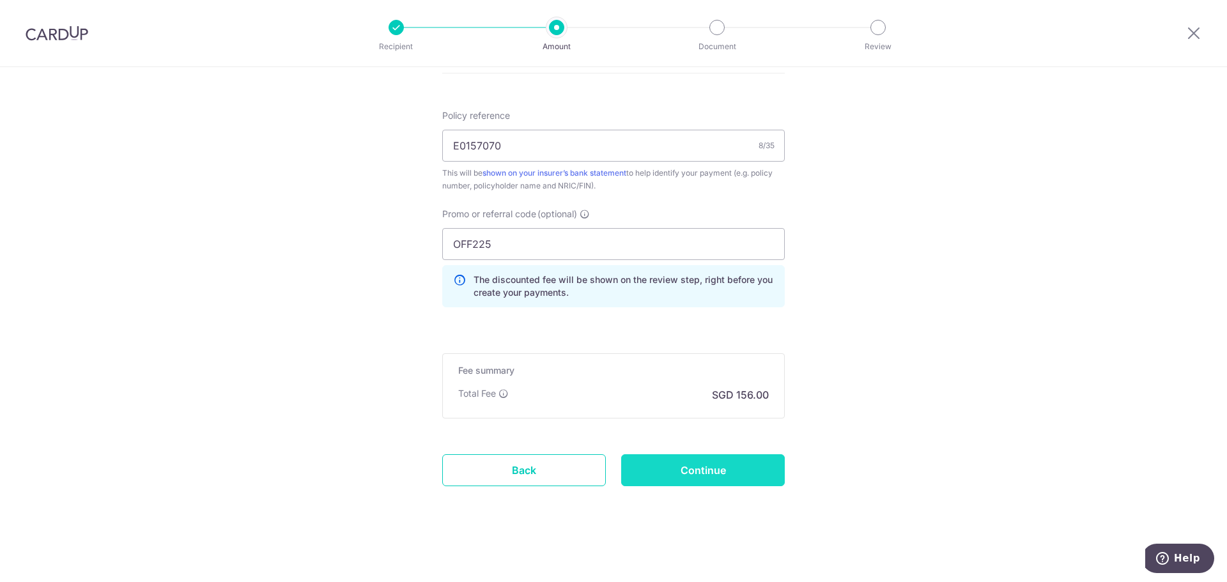
click at [766, 466] on input "Continue" at bounding box center [703, 470] width 164 height 32
type input "Create Schedule"
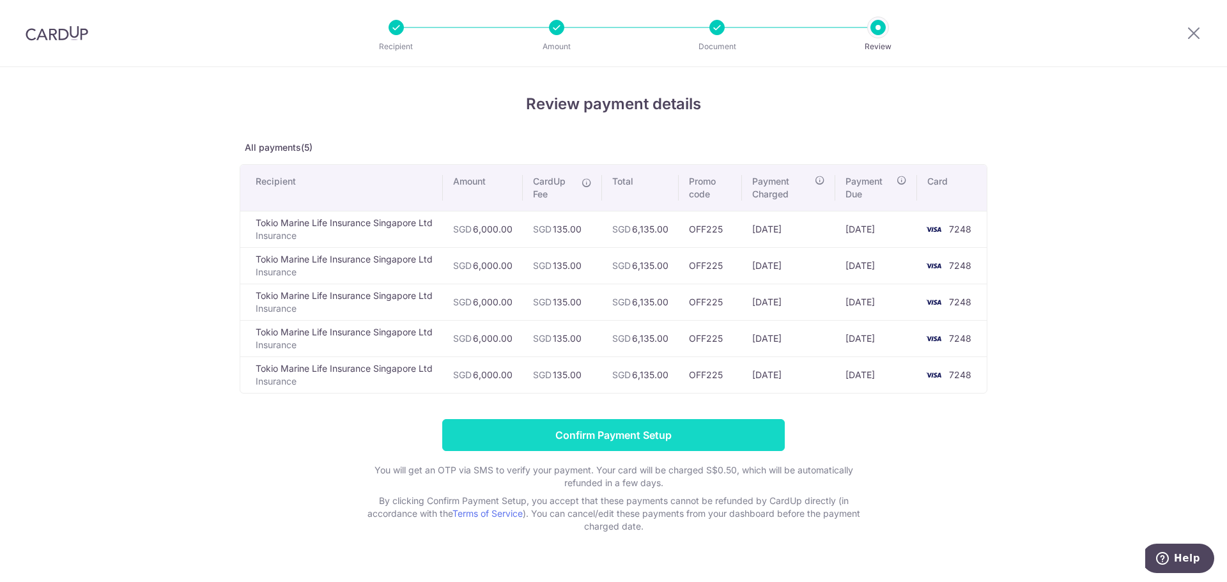
click at [580, 431] on input "Confirm Payment Setup" at bounding box center [613, 435] width 343 height 32
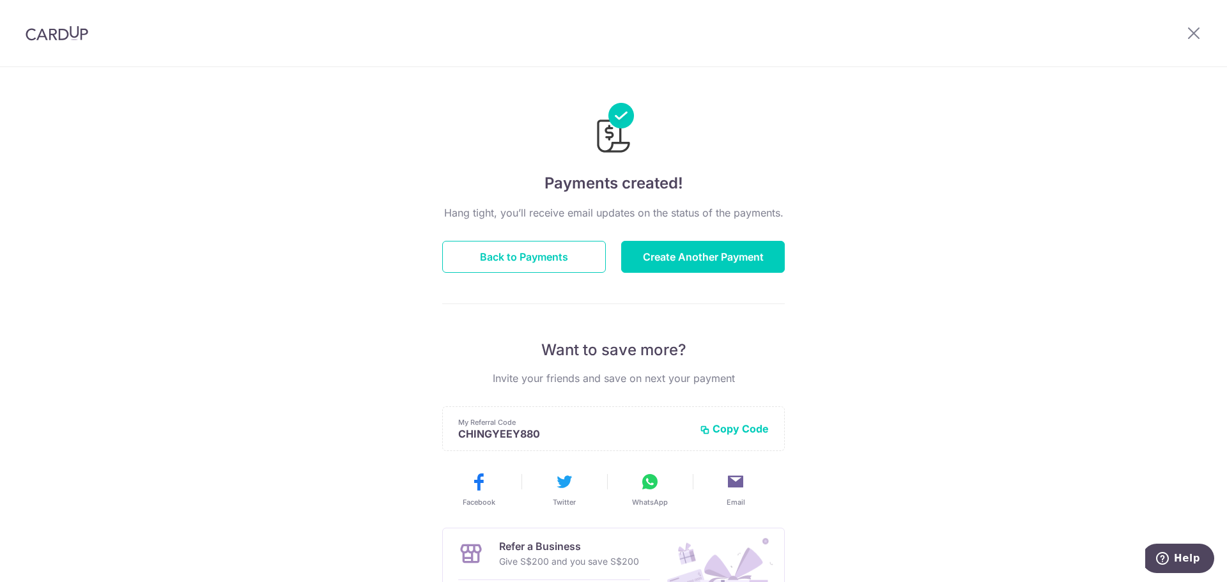
drag, startPoint x: 170, startPoint y: 197, endPoint x: 197, endPoint y: 201, distance: 27.1
click at [172, 196] on div "Payments created! Hang tight, you’ll receive email updates on the status of the…" at bounding box center [613, 408] width 1227 height 683
click at [553, 263] on button "Back to Payments" at bounding box center [524, 257] width 164 height 32
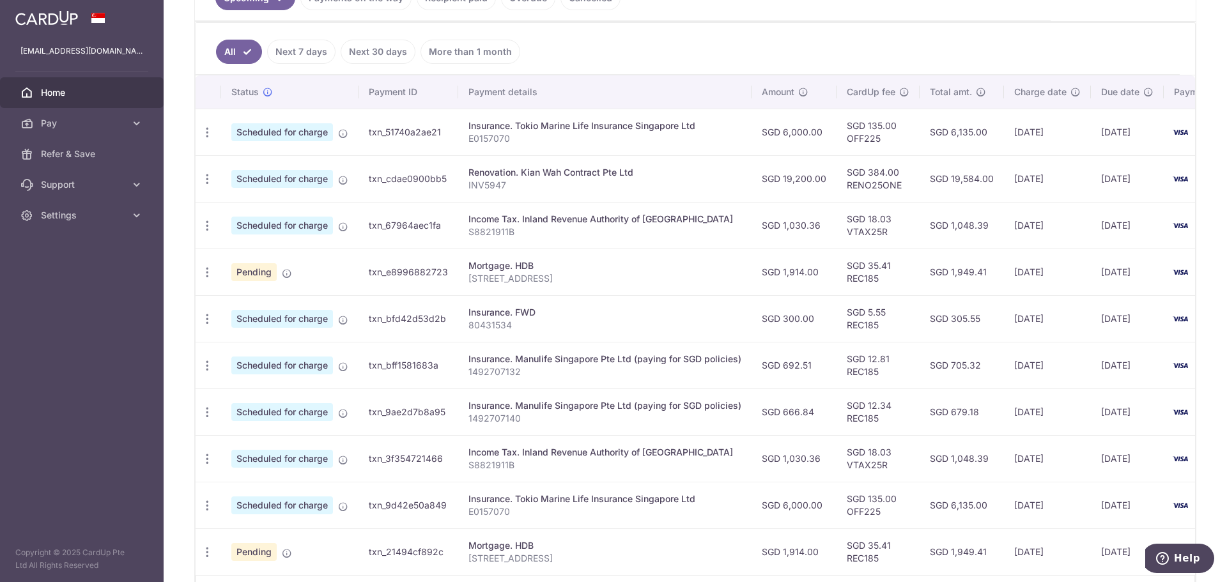
scroll to position [412, 0]
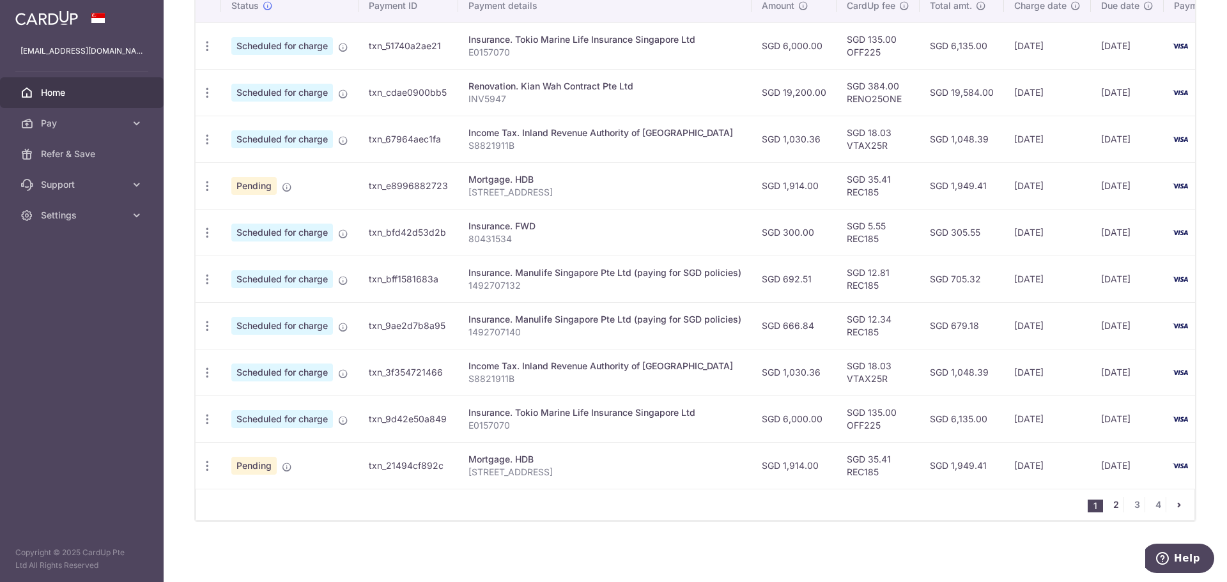
click at [1108, 506] on link "2" at bounding box center [1115, 504] width 15 height 15
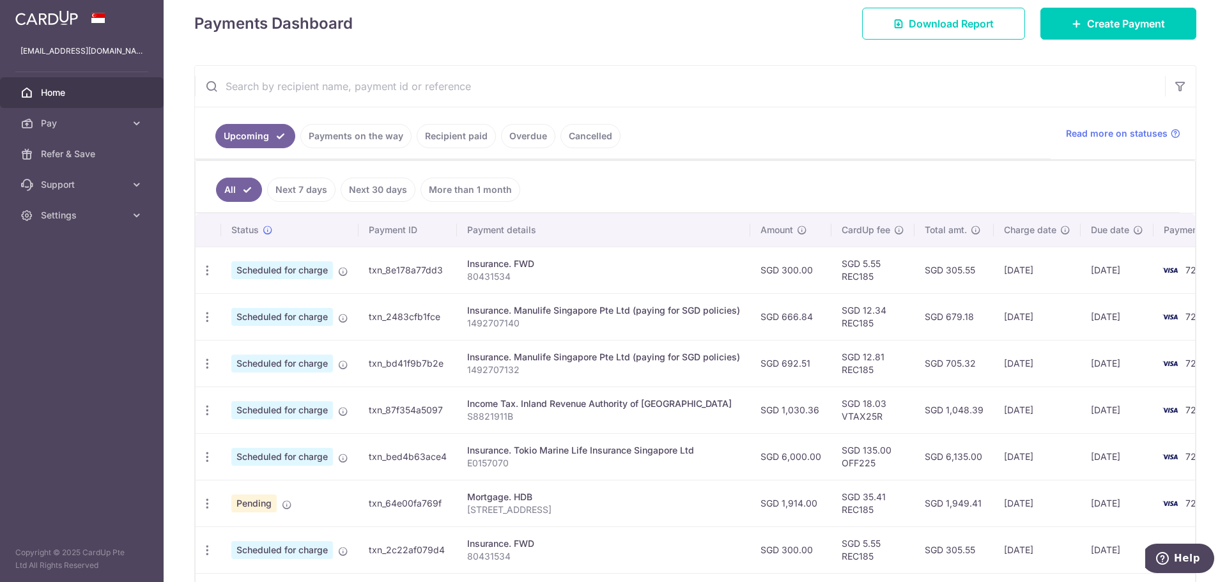
scroll to position [384, 0]
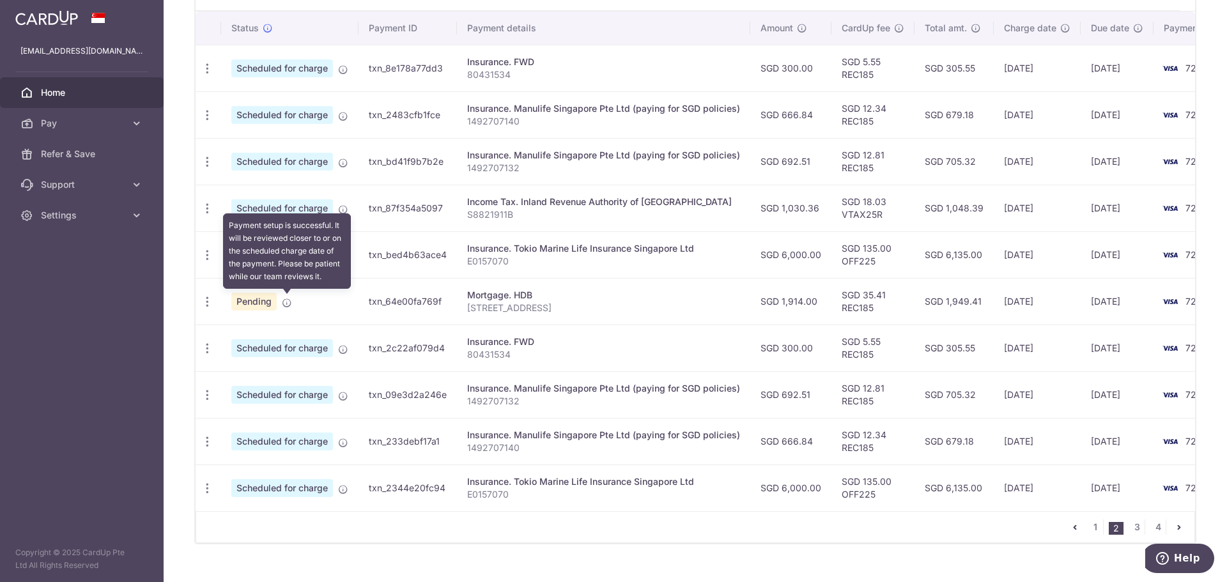
click at [283, 302] on icon at bounding box center [287, 303] width 10 height 10
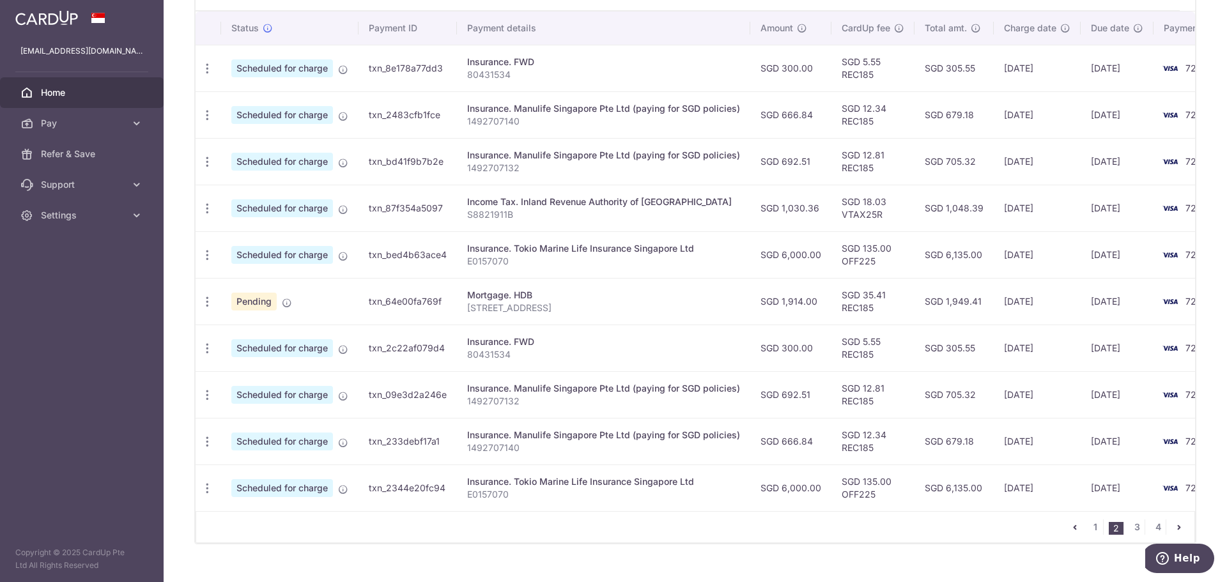
click at [273, 306] on span "Pending" at bounding box center [253, 302] width 45 height 18
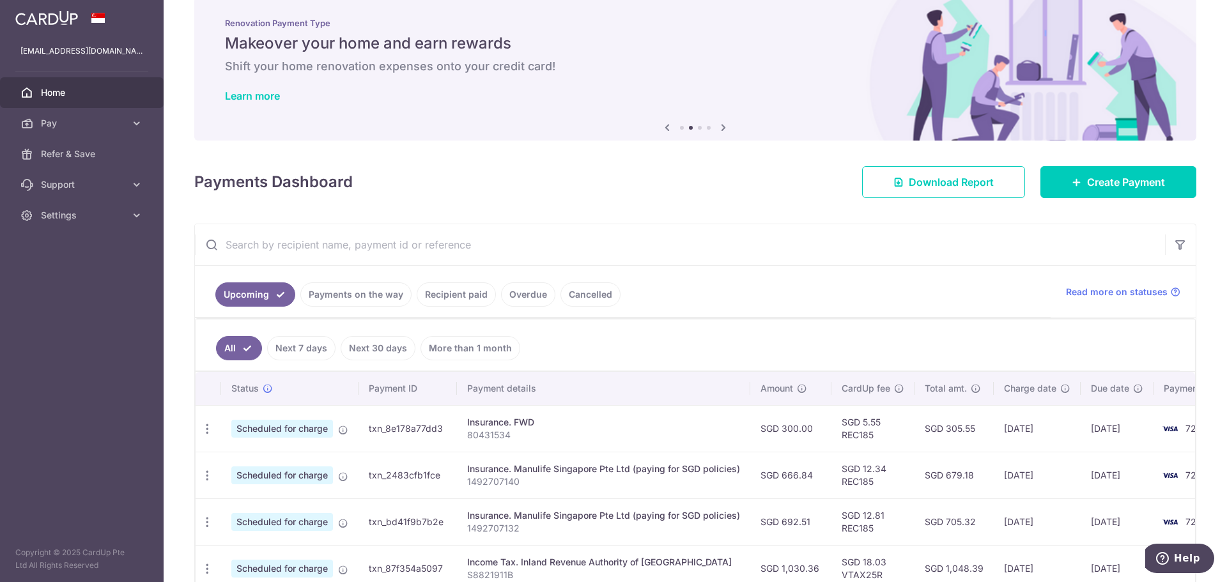
scroll to position [0, 0]
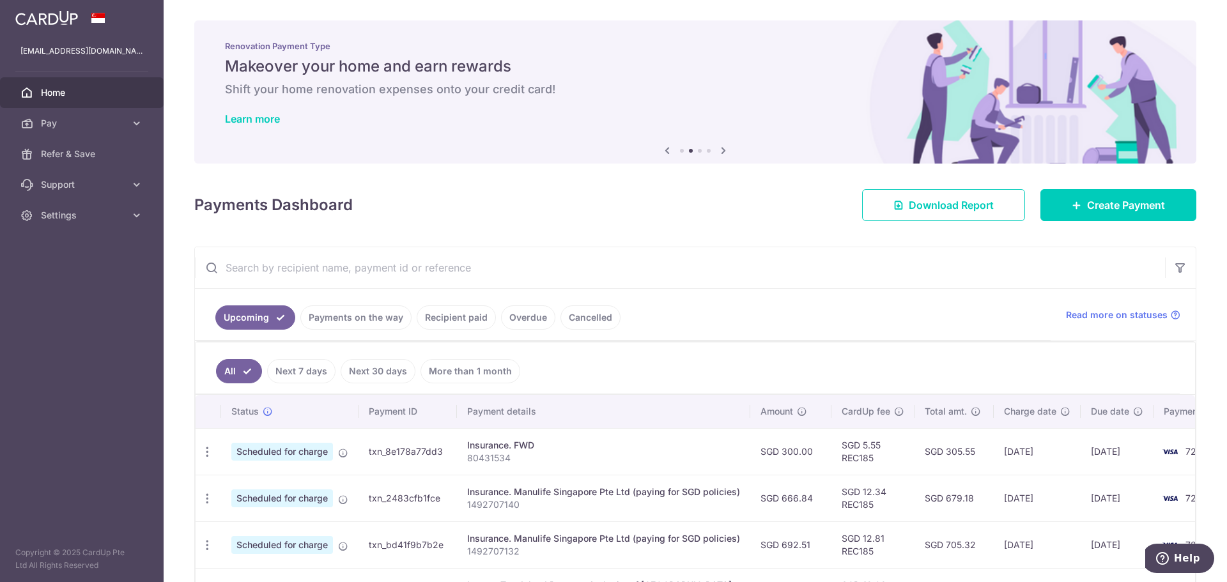
click at [239, 375] on link "All" at bounding box center [239, 371] width 46 height 24
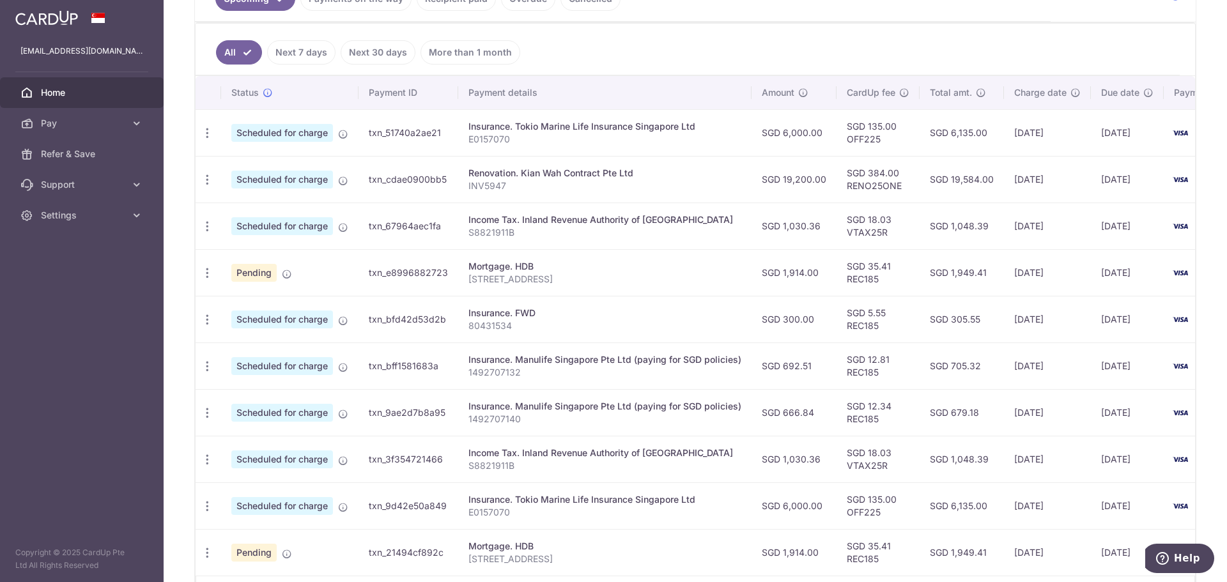
scroll to position [320, 0]
click at [788, 135] on td "SGD 6,000.00" at bounding box center [794, 132] width 85 height 47
click at [212, 134] on icon "button" at bounding box center [207, 132] width 13 height 13
click at [220, 162] on icon at bounding box center [213, 167] width 15 height 15
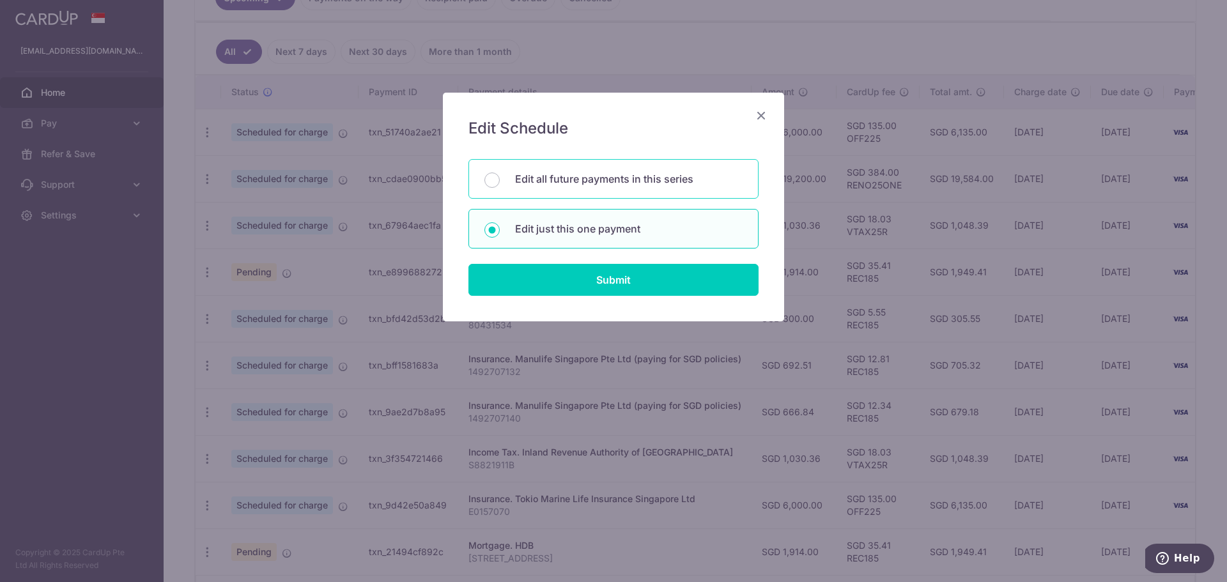
click at [587, 175] on p "Edit all future payments in this series" at bounding box center [629, 178] width 228 height 15
click at [500, 175] on input "Edit all future payments in this series" at bounding box center [492, 180] width 15 height 15
radio input "true"
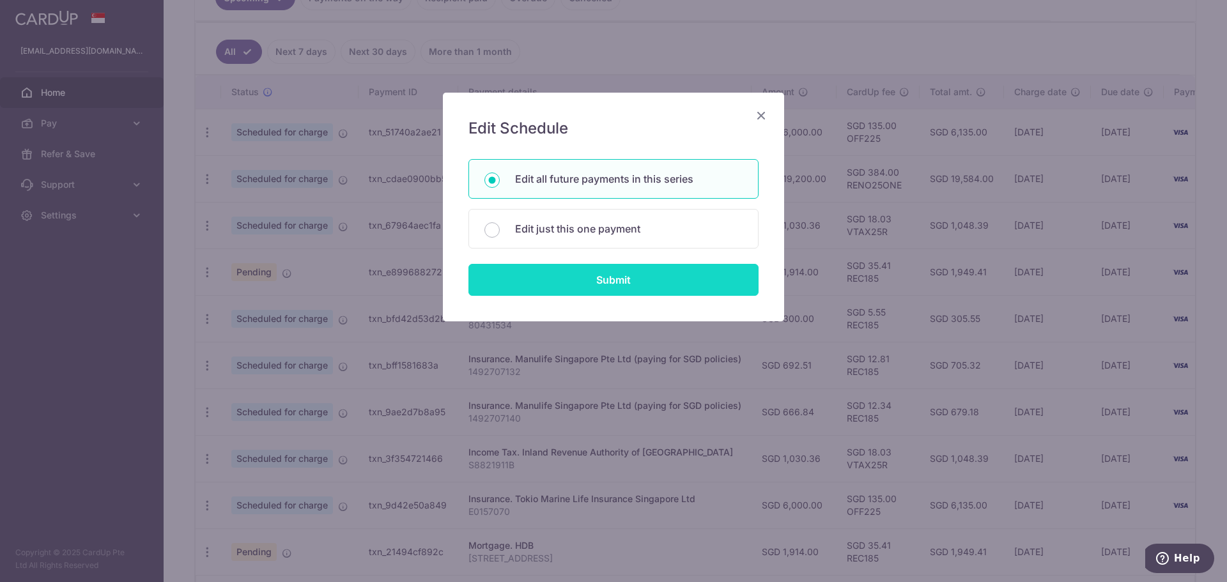
click at [598, 268] on input "Submit" at bounding box center [614, 280] width 290 height 32
radio input "true"
type input "6,000.00"
type input "E0157070"
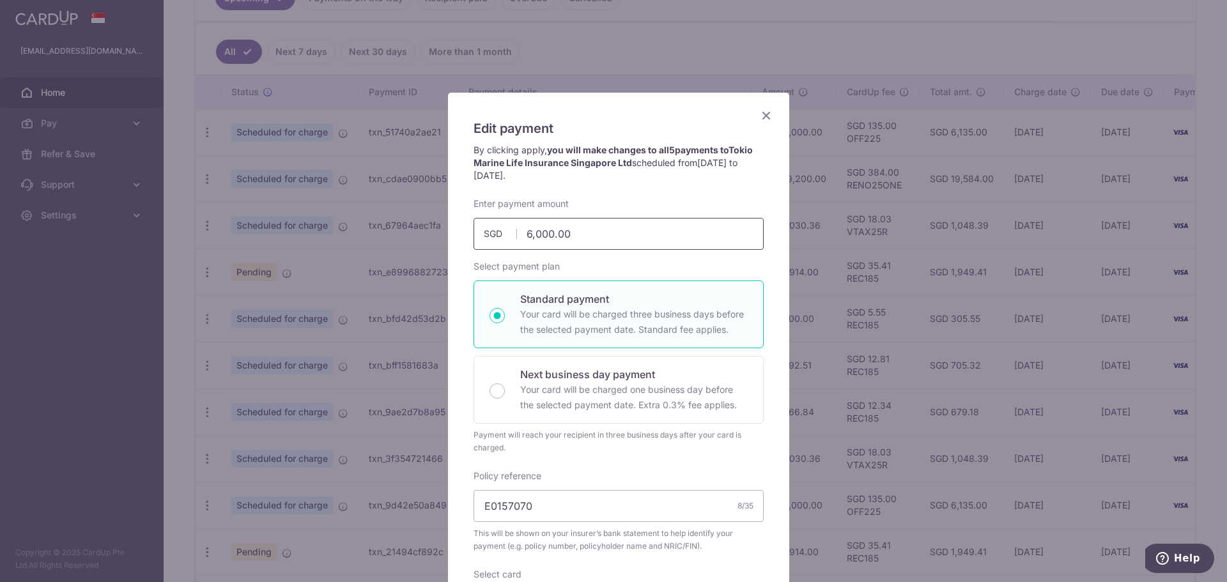
click at [525, 231] on input "6,000.00" at bounding box center [619, 234] width 290 height 32
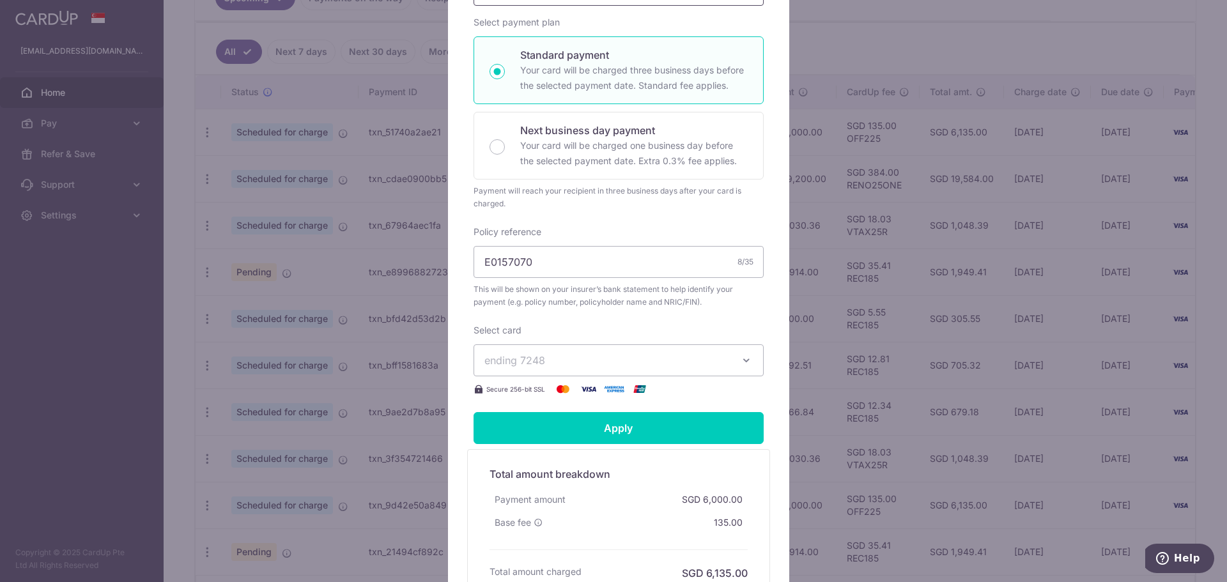
scroll to position [390, 0]
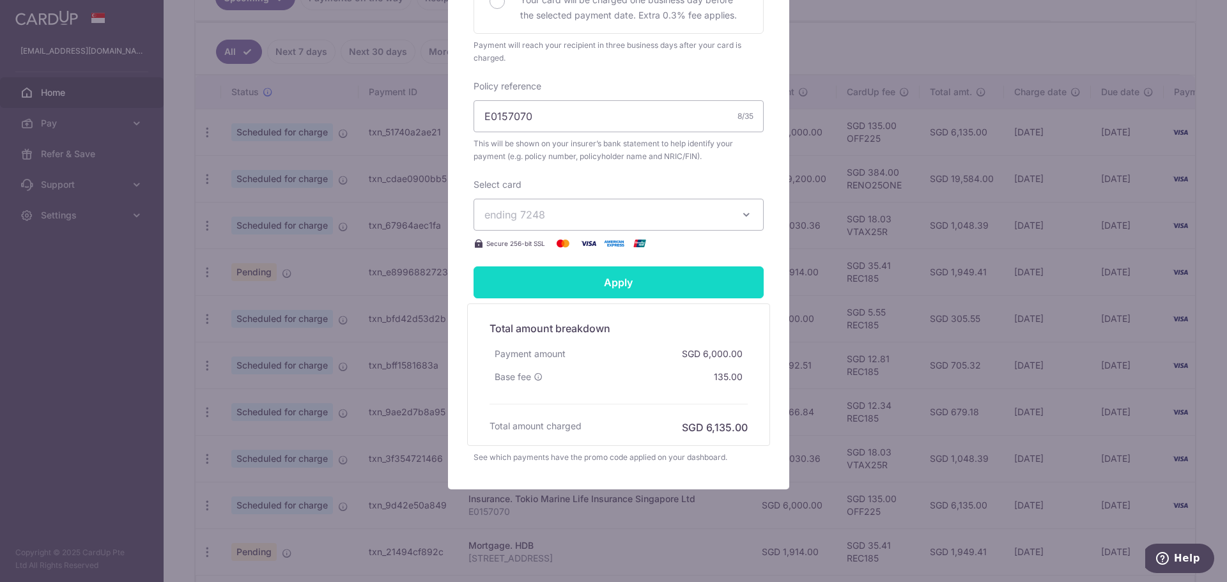
type input "3,000.00"
click at [678, 290] on input "Apply" at bounding box center [619, 283] width 290 height 32
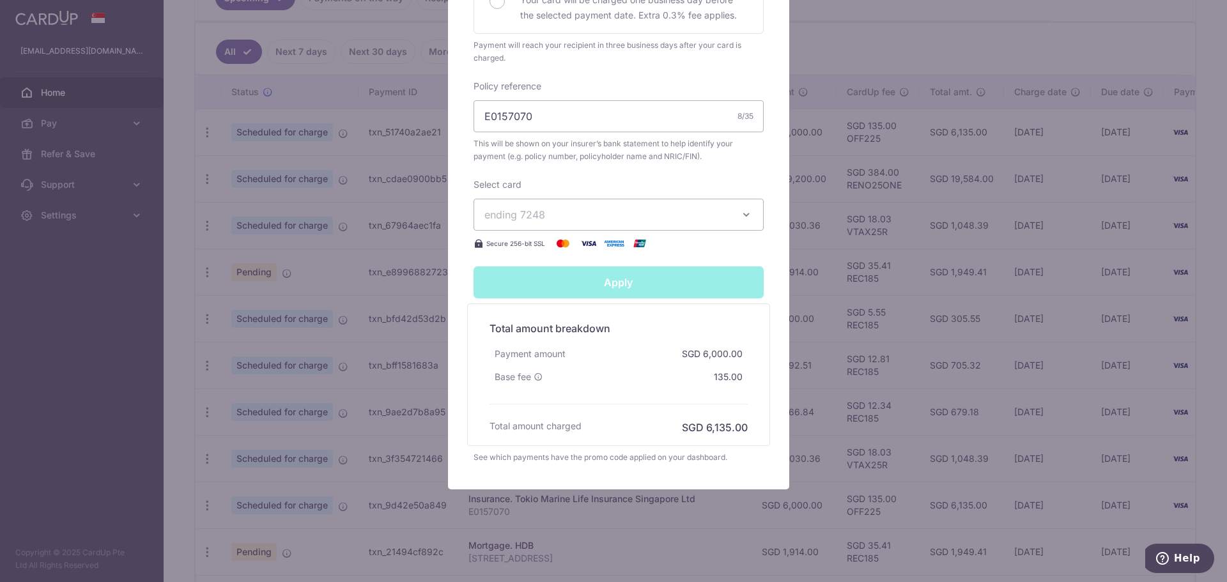
type input "Successfully Applied"
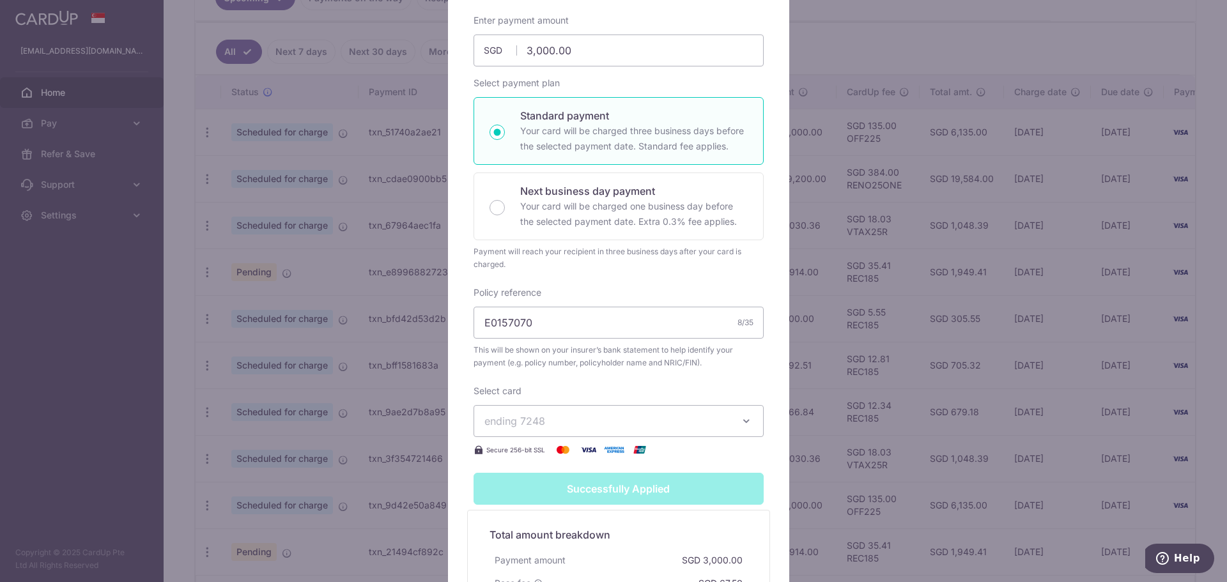
scroll to position [0, 0]
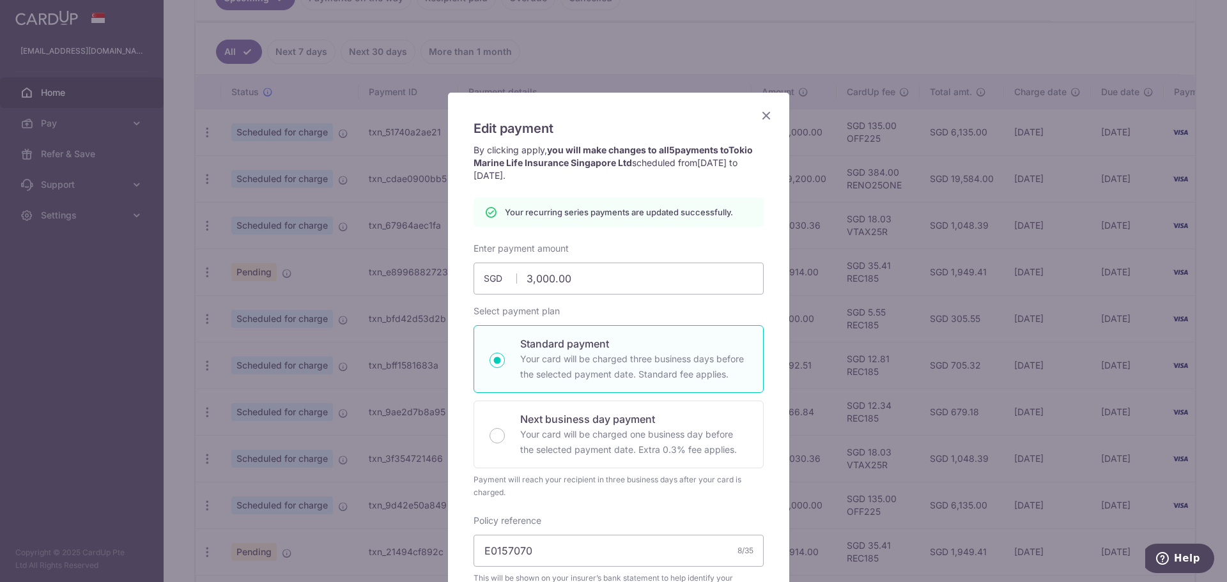
click at [761, 112] on icon "Close" at bounding box center [766, 115] width 15 height 16
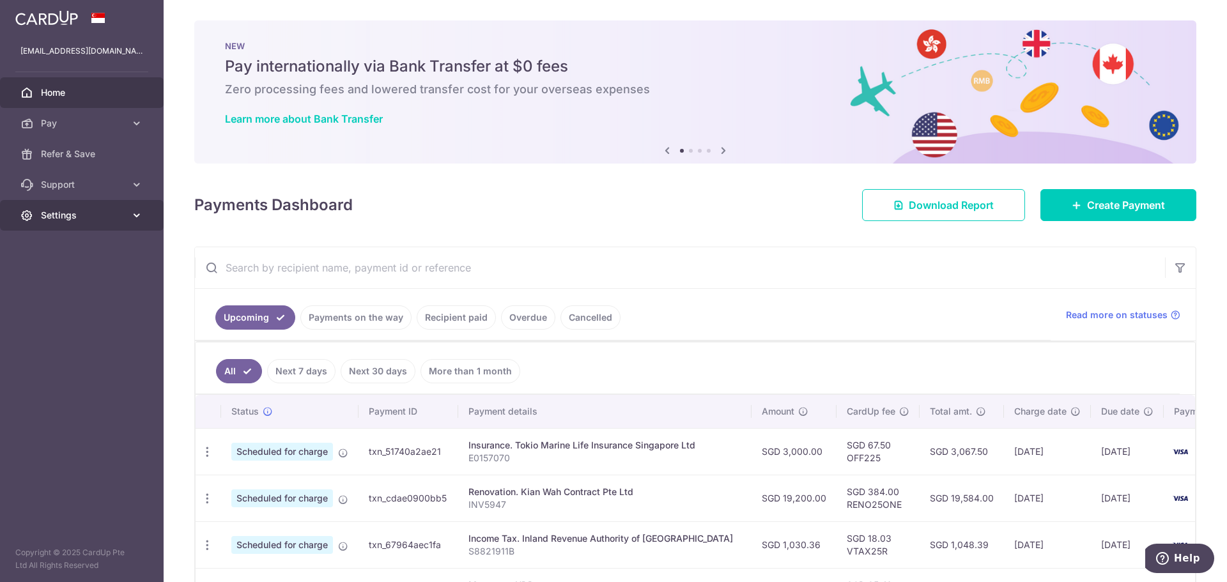
click at [115, 205] on link "Settings" at bounding box center [82, 215] width 164 height 31
click at [105, 279] on span "Logout" at bounding box center [83, 276] width 84 height 13
